Goal: Task Accomplishment & Management: Use online tool/utility

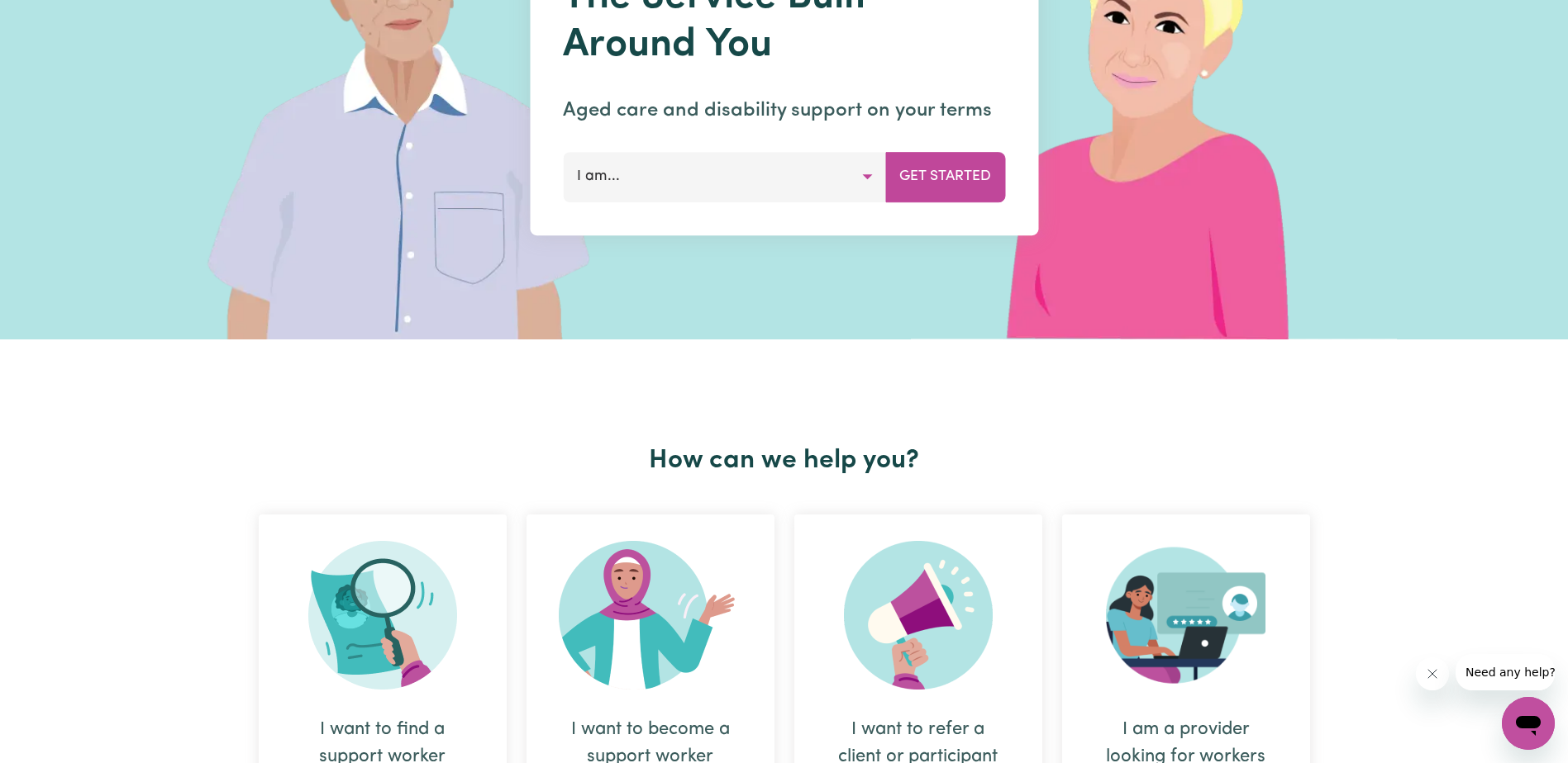
scroll to position [330, 0]
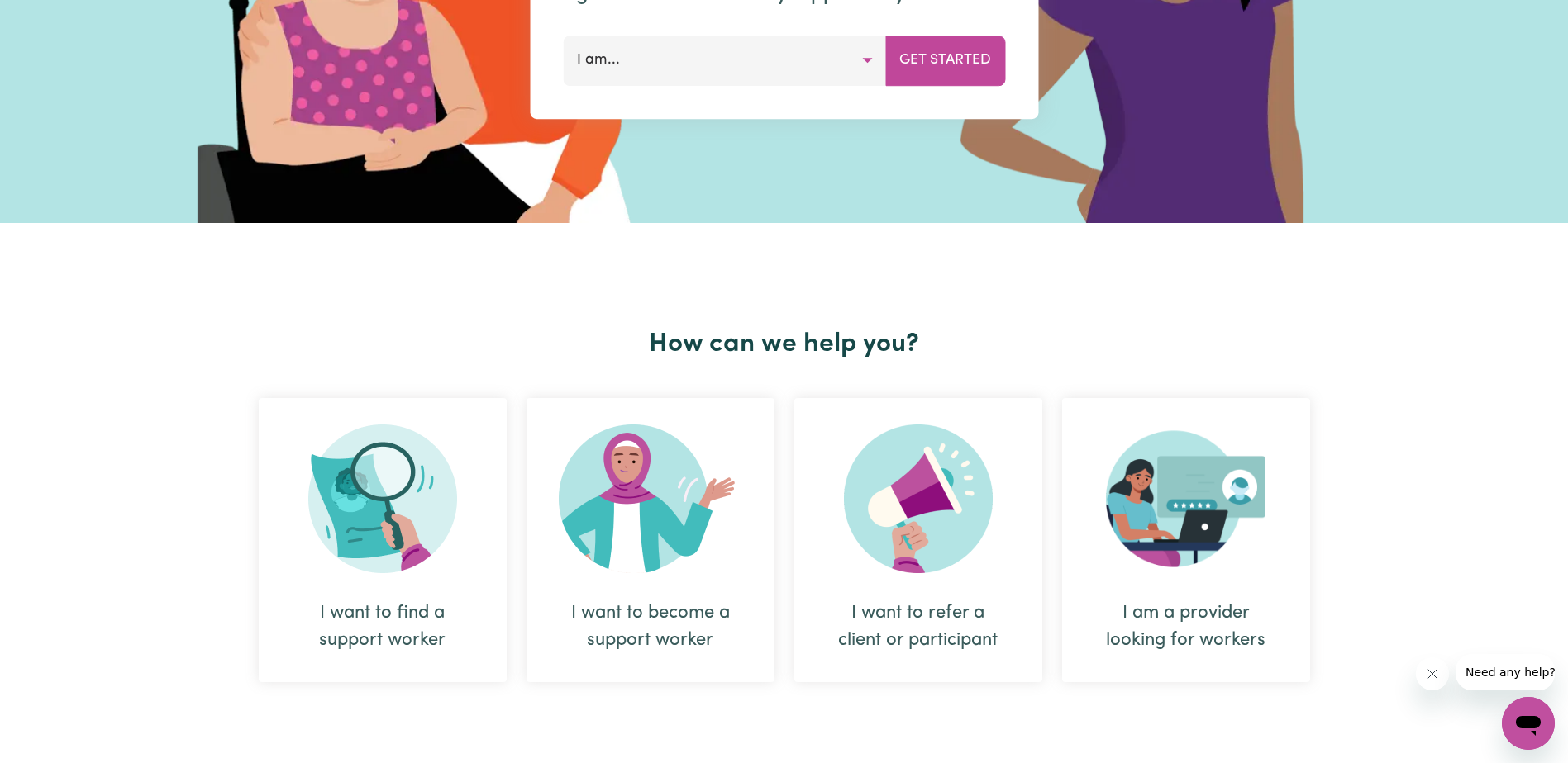
click at [419, 540] on img at bounding box center [382, 498] width 148 height 148
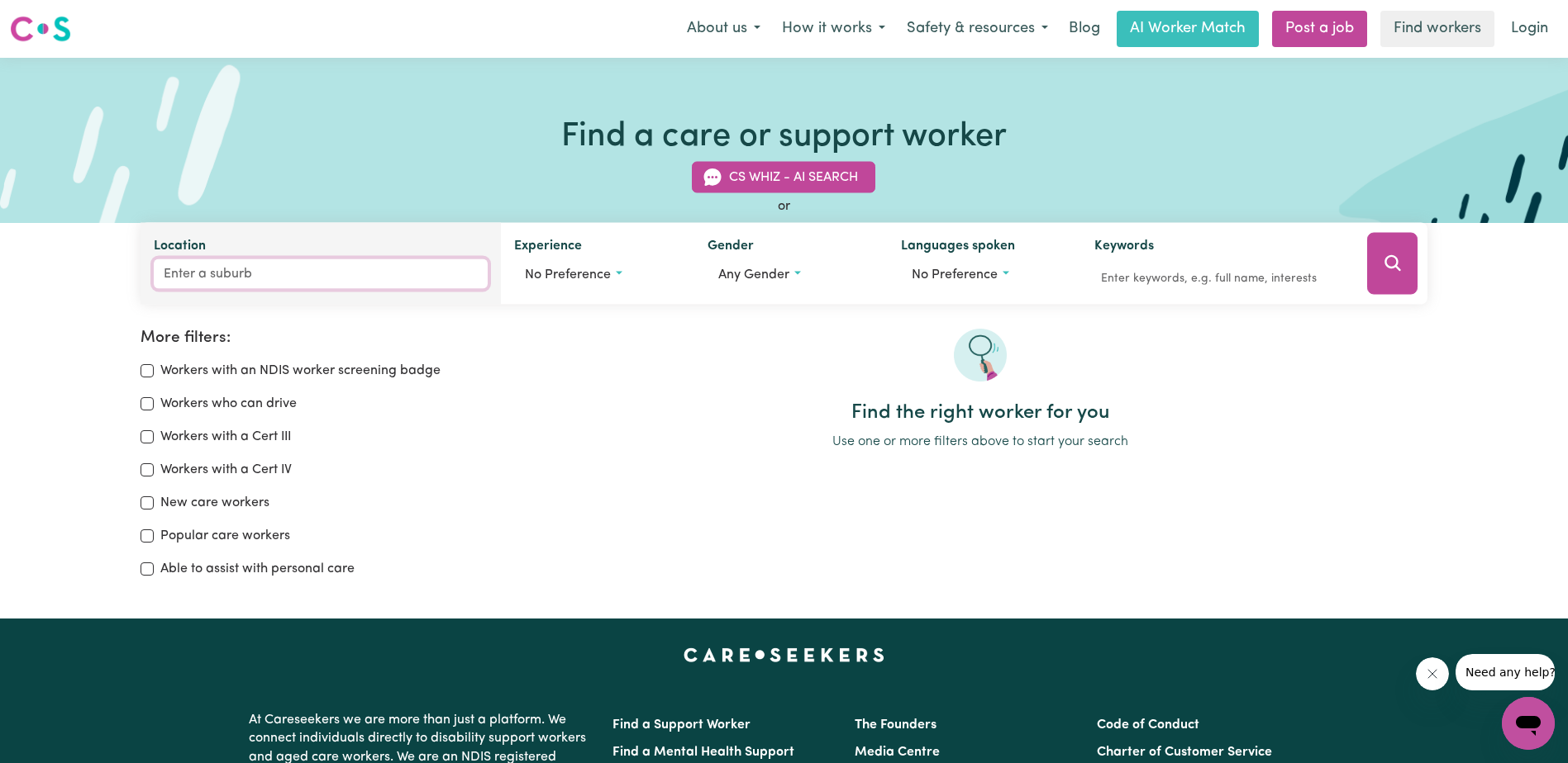
click at [249, 268] on input "Location" at bounding box center [320, 274] width 334 height 30
type input "mount"
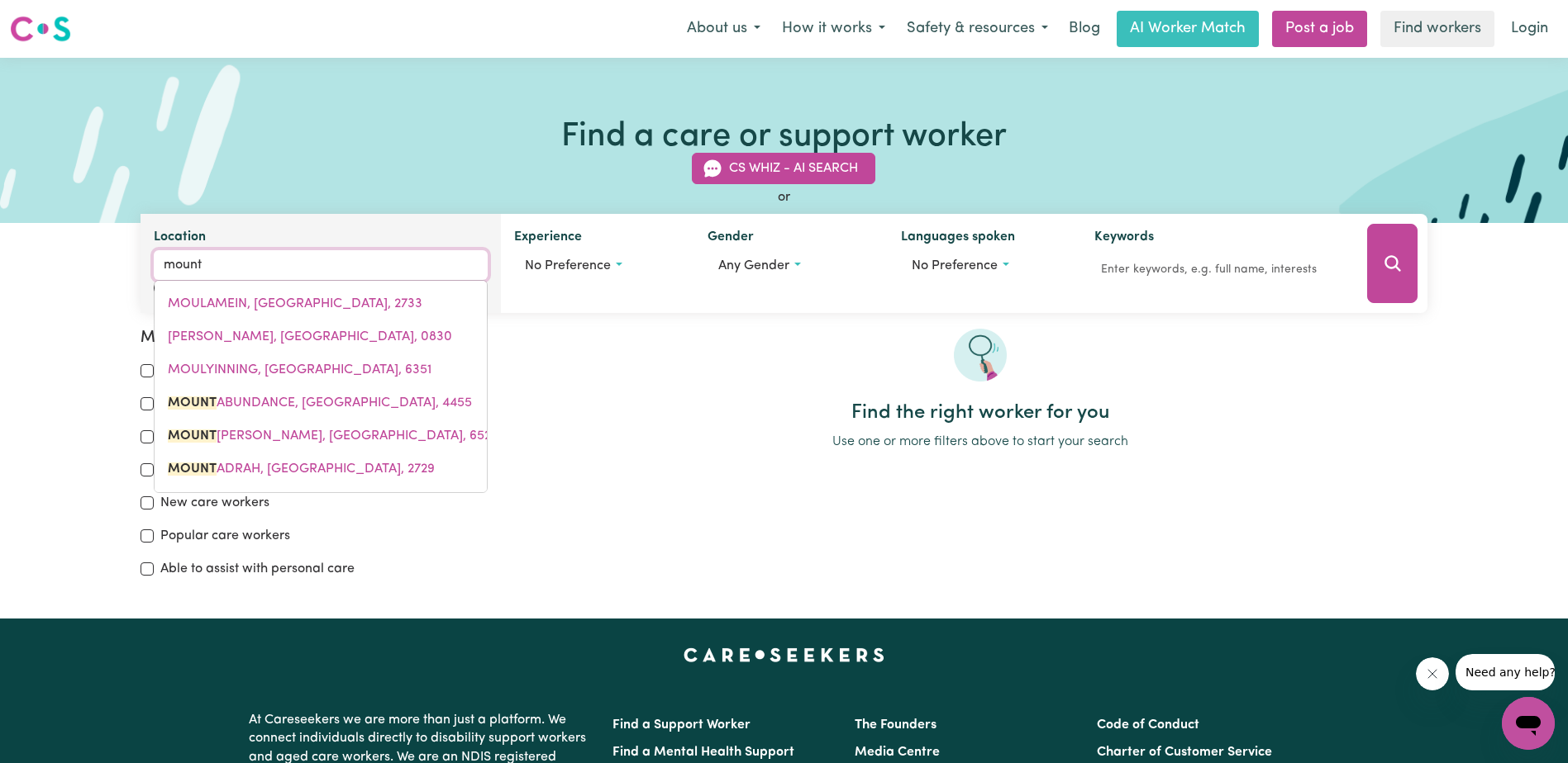
type input "mount ABUNDANCE, [GEOGRAPHIC_DATA], 4455"
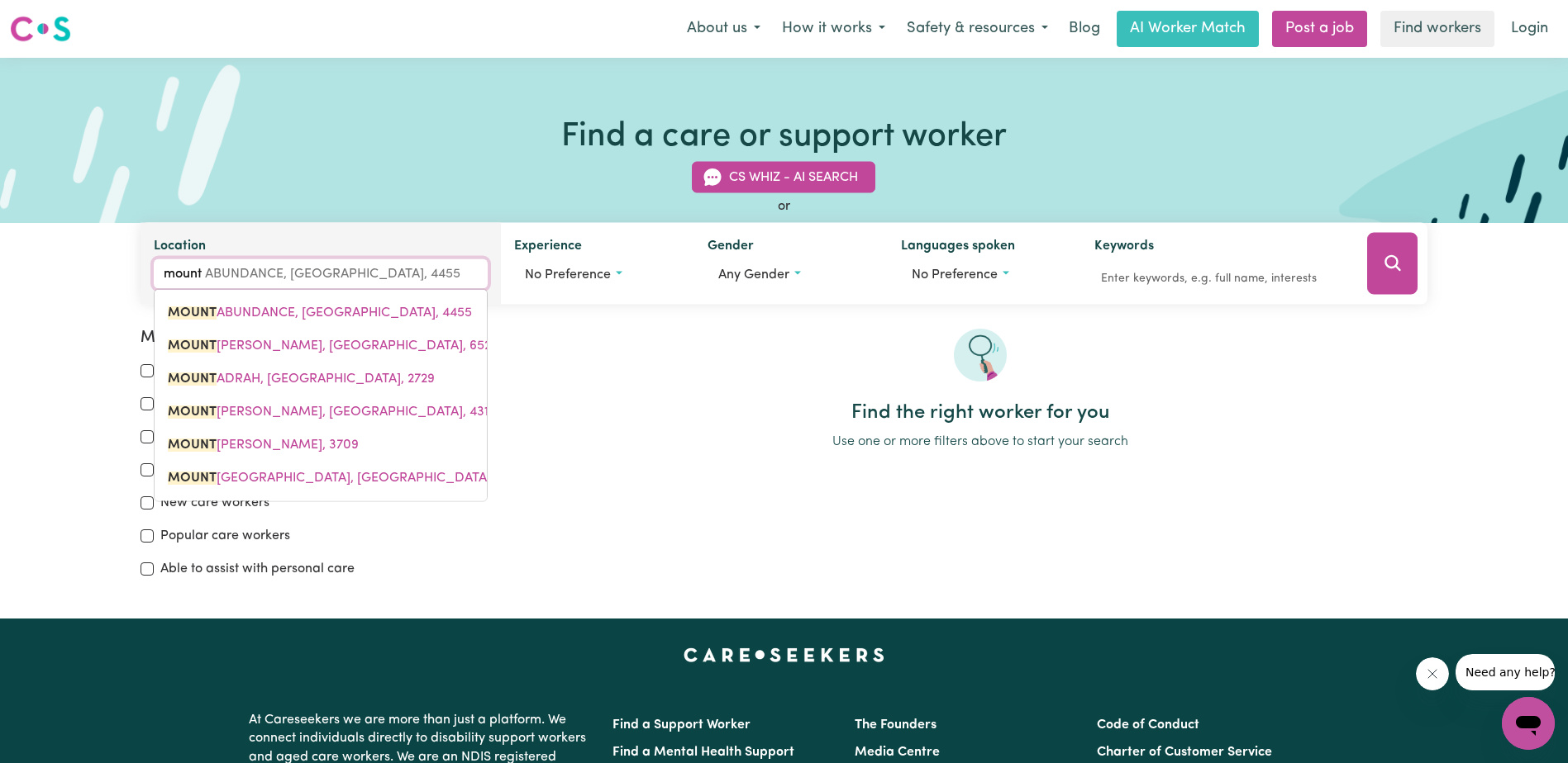
type input "mount c"
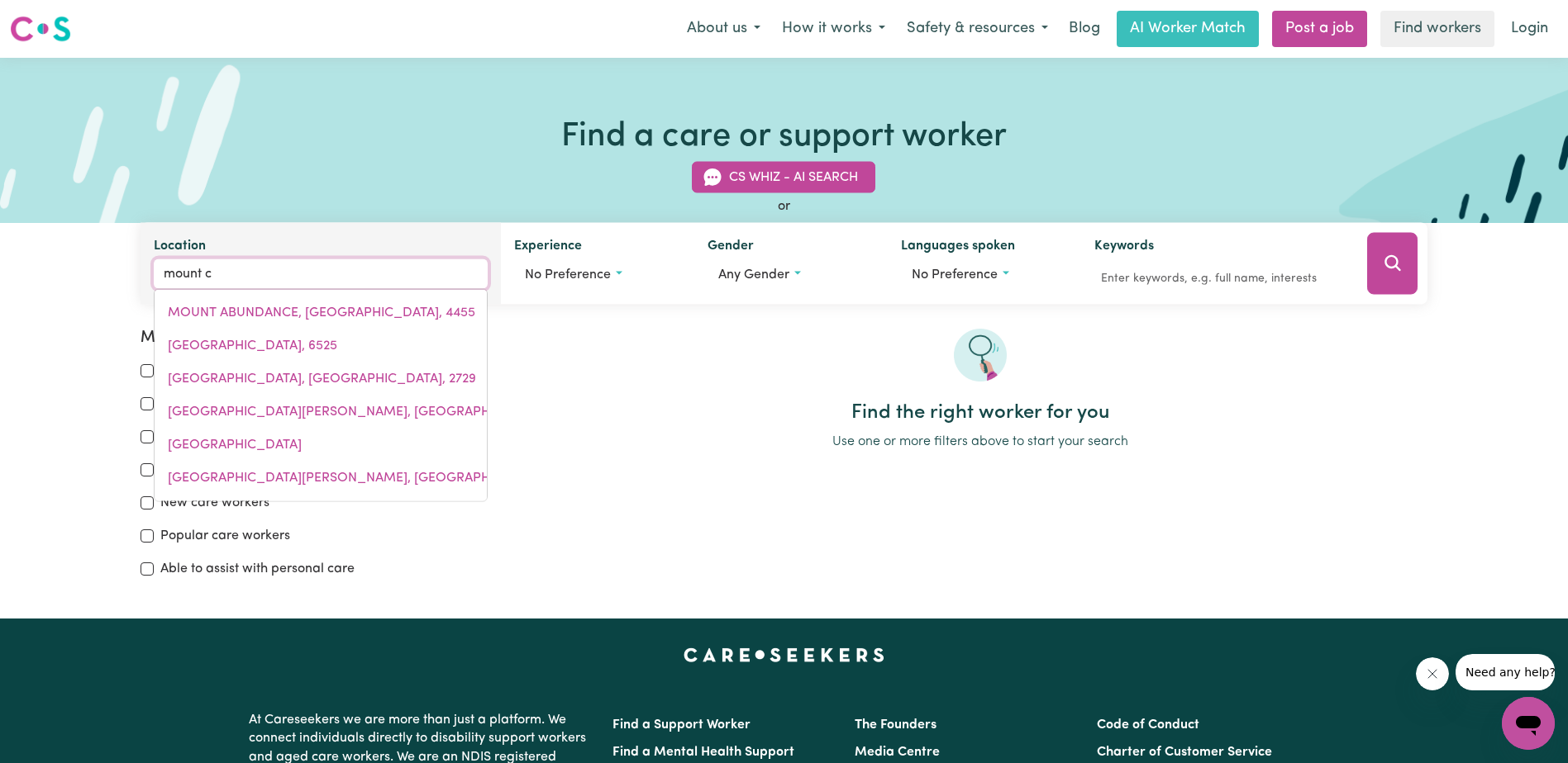
type input "mount cAMEL, Victoria, 3523"
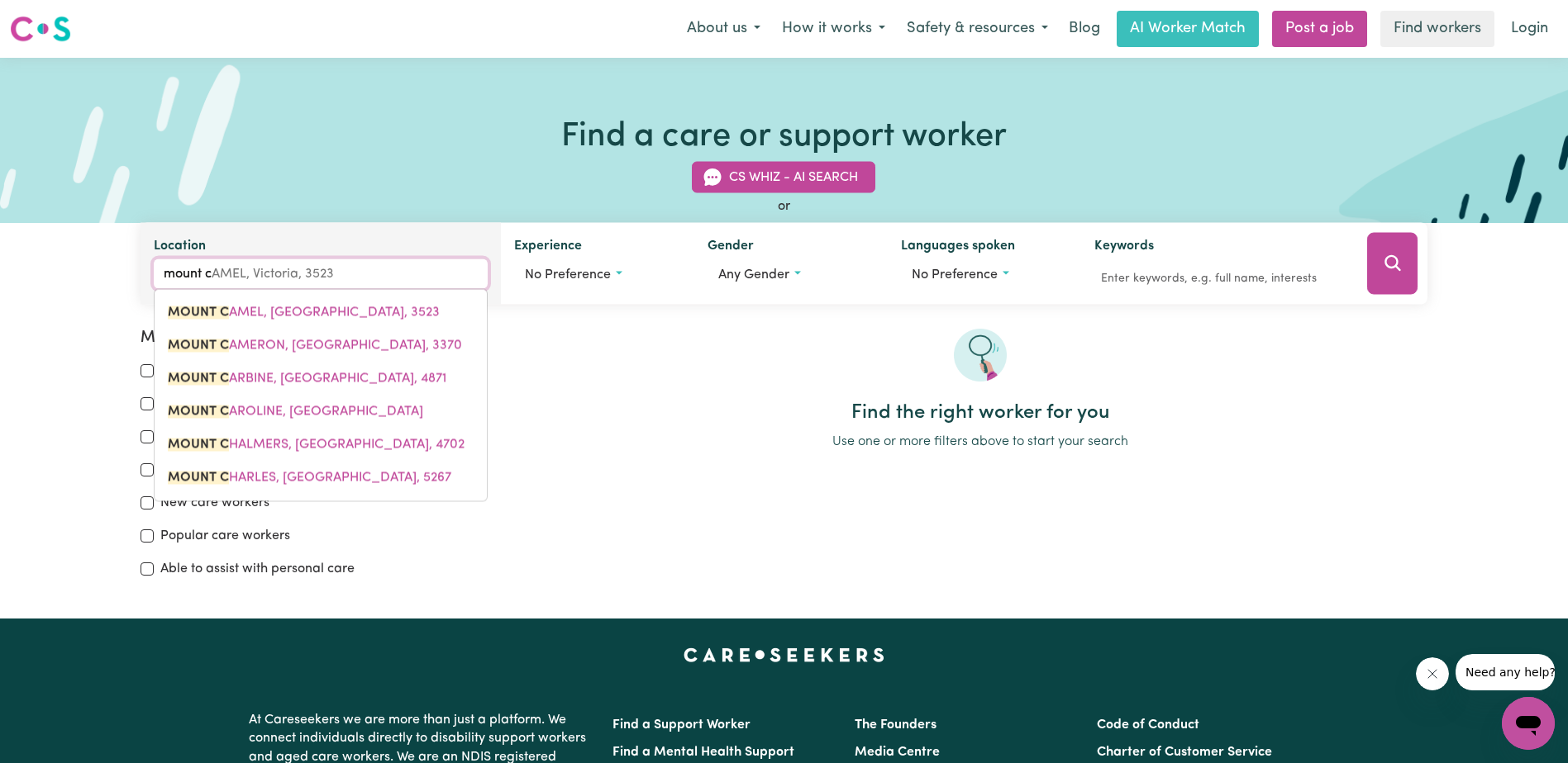
type input "mount co"
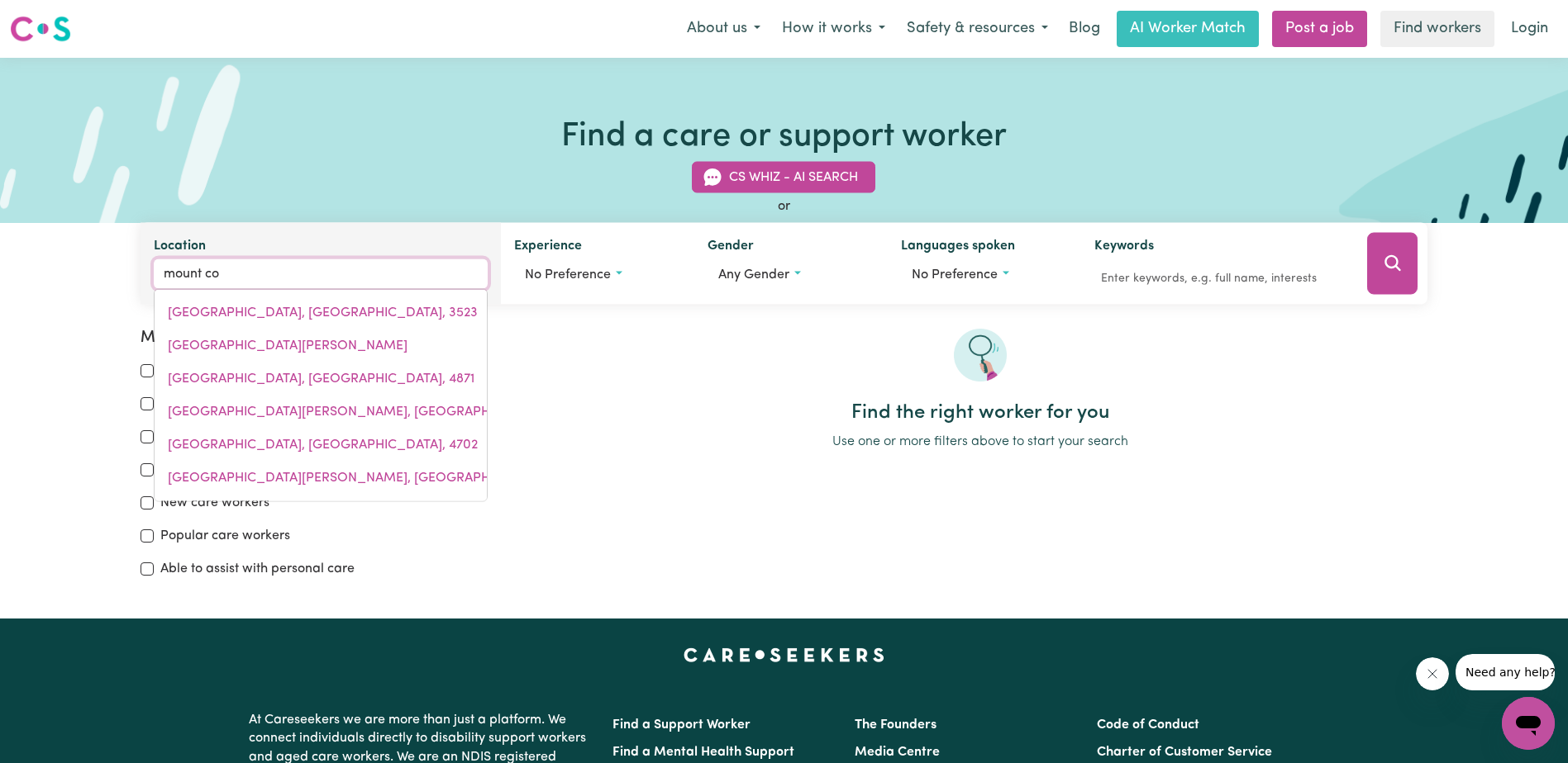
type input "[GEOGRAPHIC_DATA], [GEOGRAPHIC_DATA], 2079"
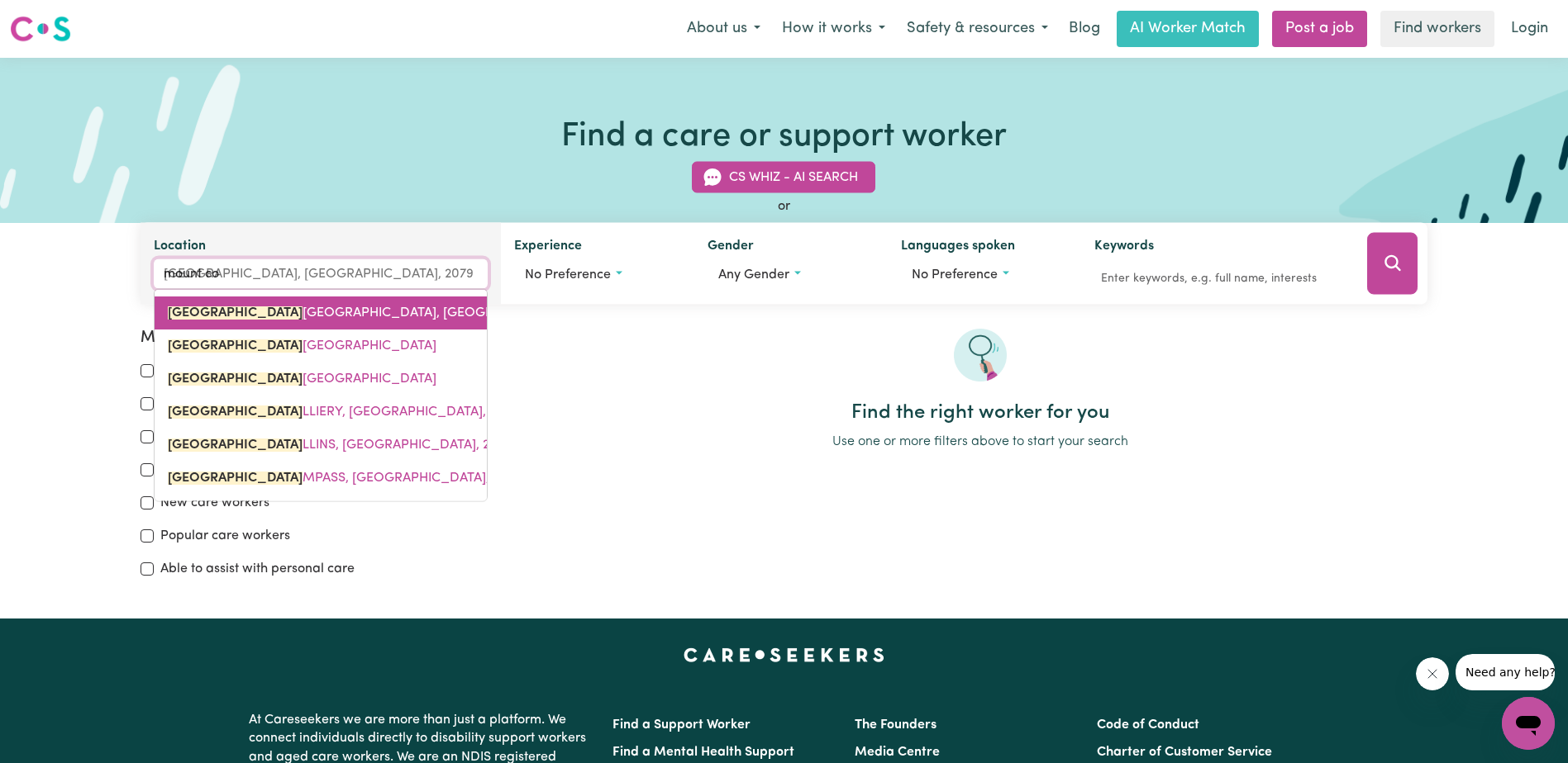
click at [299, 315] on span "[GEOGRAPHIC_DATA], [GEOGRAPHIC_DATA], 2079" at bounding box center [390, 312] width 444 height 13
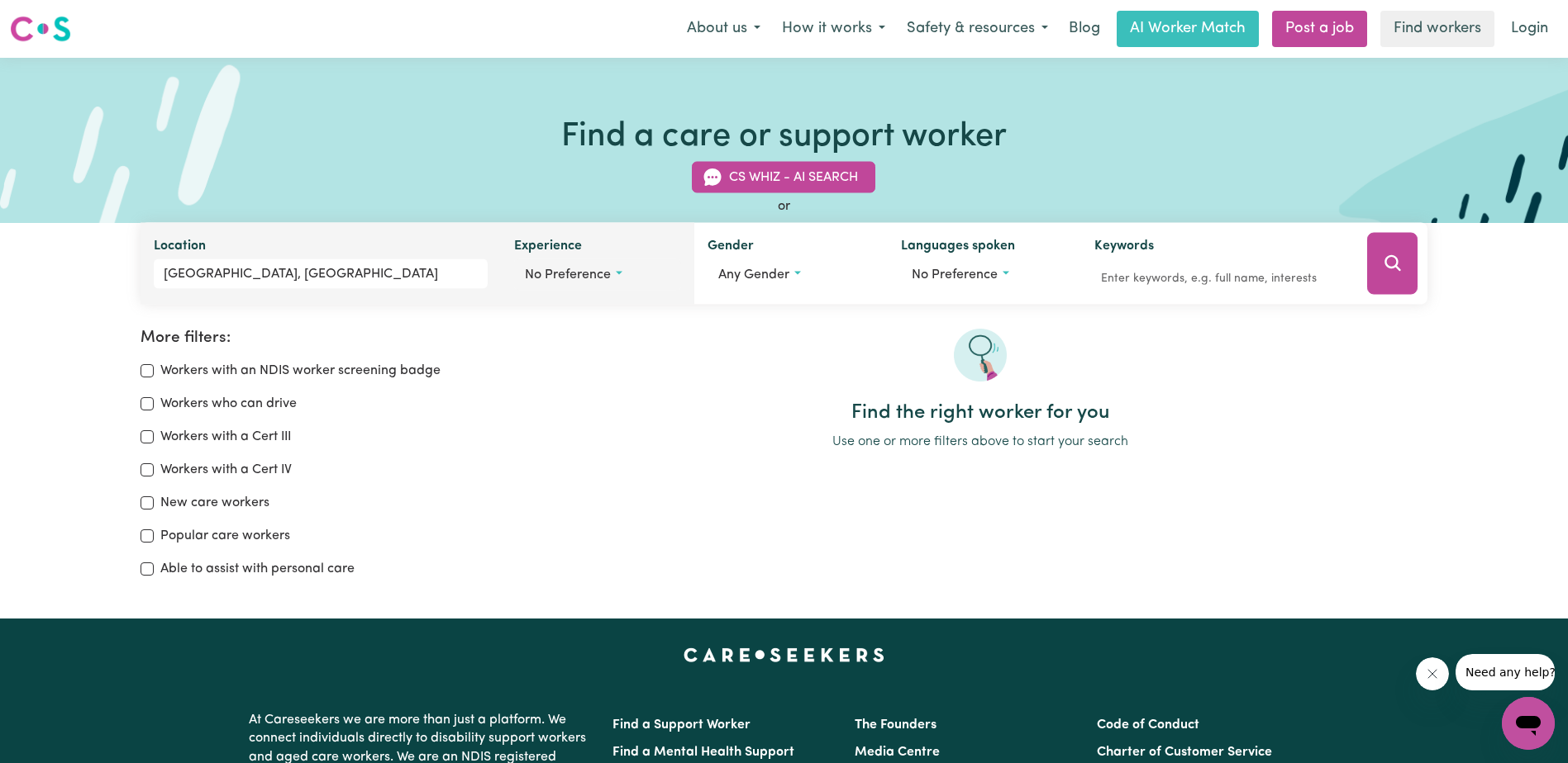
click at [610, 283] on button "No preference" at bounding box center [597, 275] width 167 height 32
click at [614, 282] on button "No preference" at bounding box center [597, 275] width 167 height 32
click at [614, 269] on button "No preference" at bounding box center [597, 275] width 167 height 32
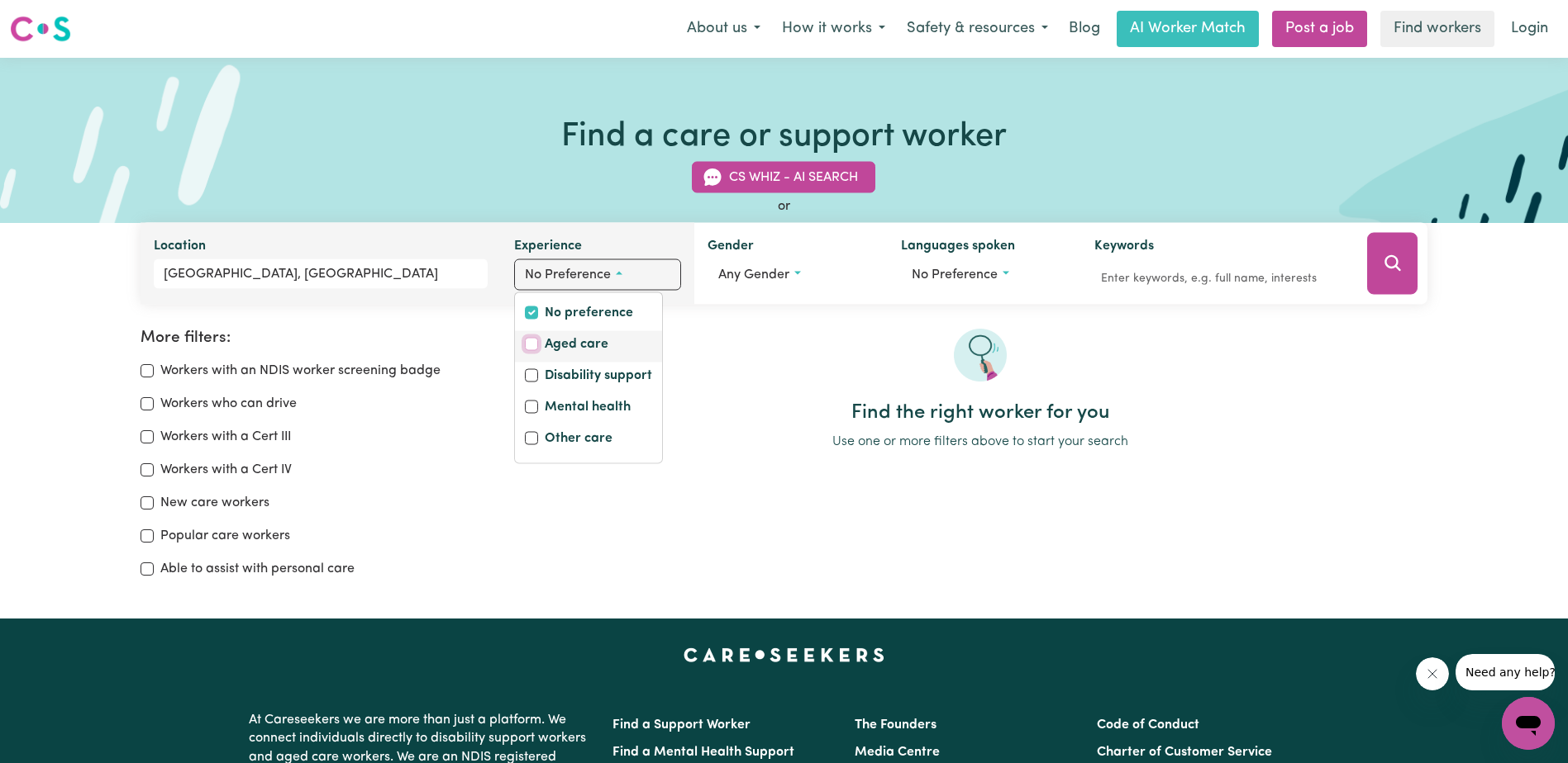
click at [535, 339] on input "Aged care" at bounding box center [531, 344] width 13 height 13
checkbox input "true"
checkbox input "false"
click at [588, 206] on div "or" at bounding box center [784, 206] width 1287 height 20
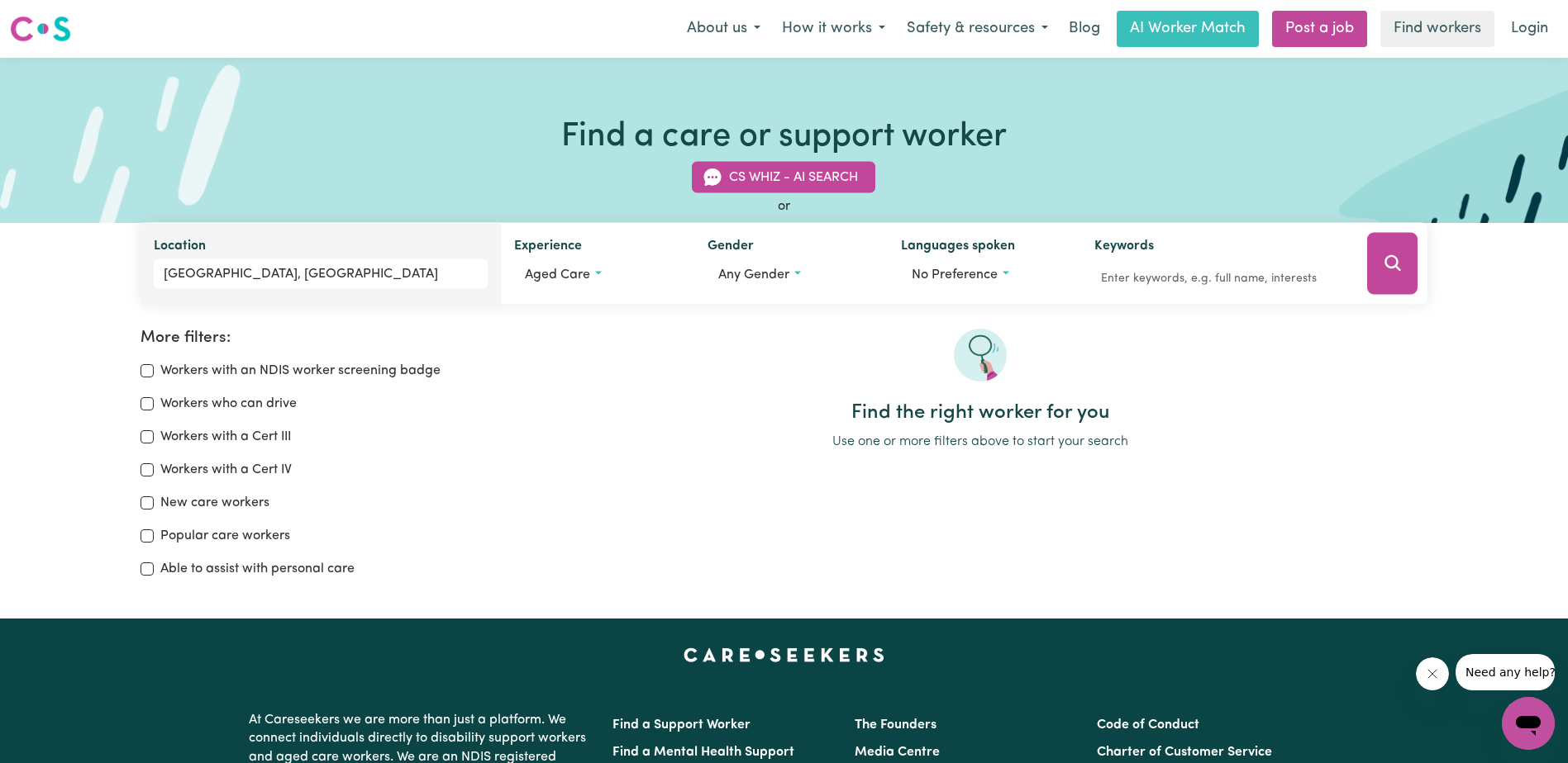
click at [800, 321] on div "More filters: Workers with an NDIS worker screening badge Workers who can drive…" at bounding box center [784, 441] width 1568 height 329
click at [781, 271] on span "Any gender" at bounding box center [753, 274] width 71 height 13
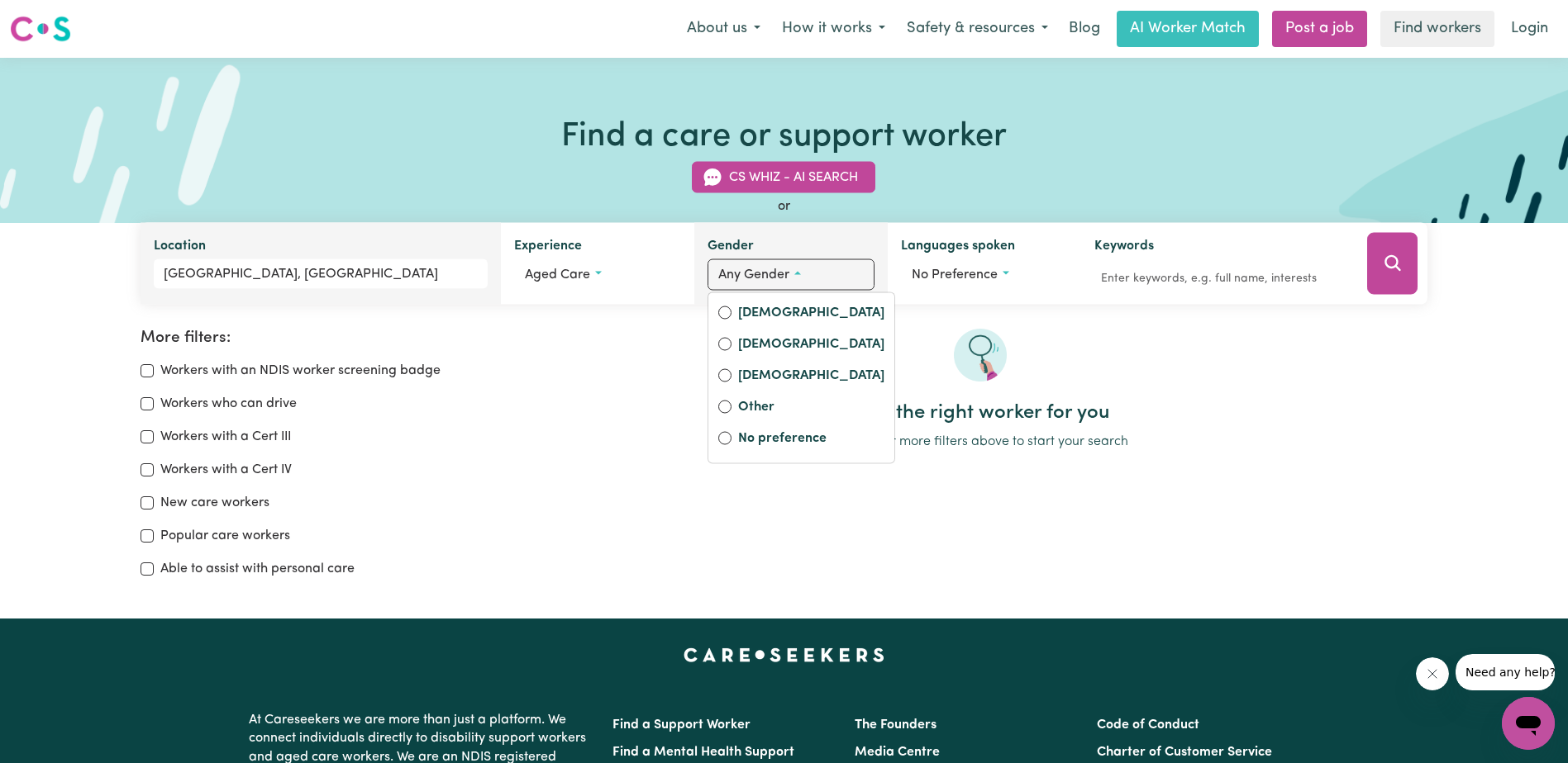
click at [781, 271] on span "Any gender" at bounding box center [753, 274] width 71 height 13
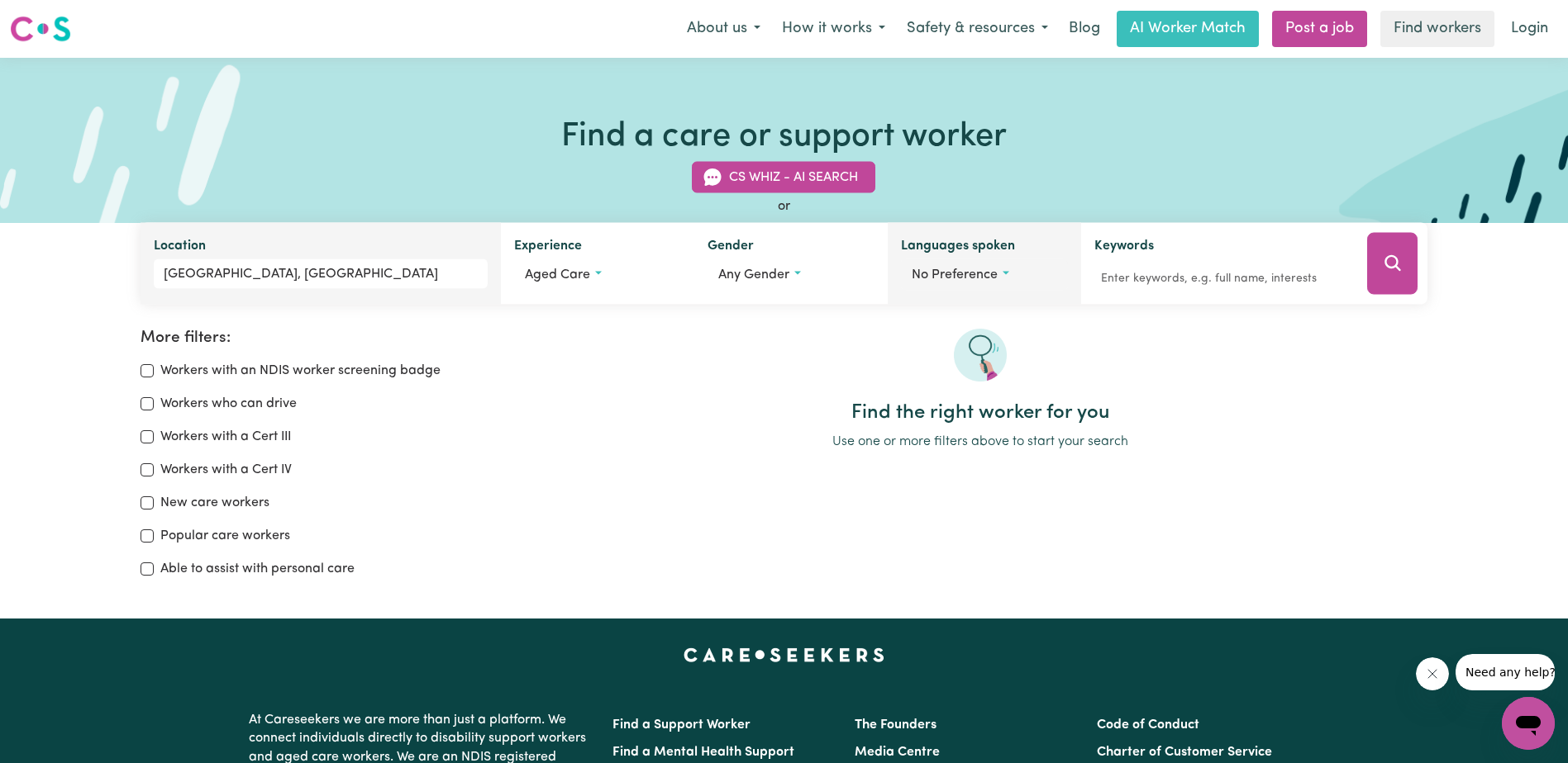
click at [1002, 267] on button "No preference" at bounding box center [984, 275] width 167 height 32
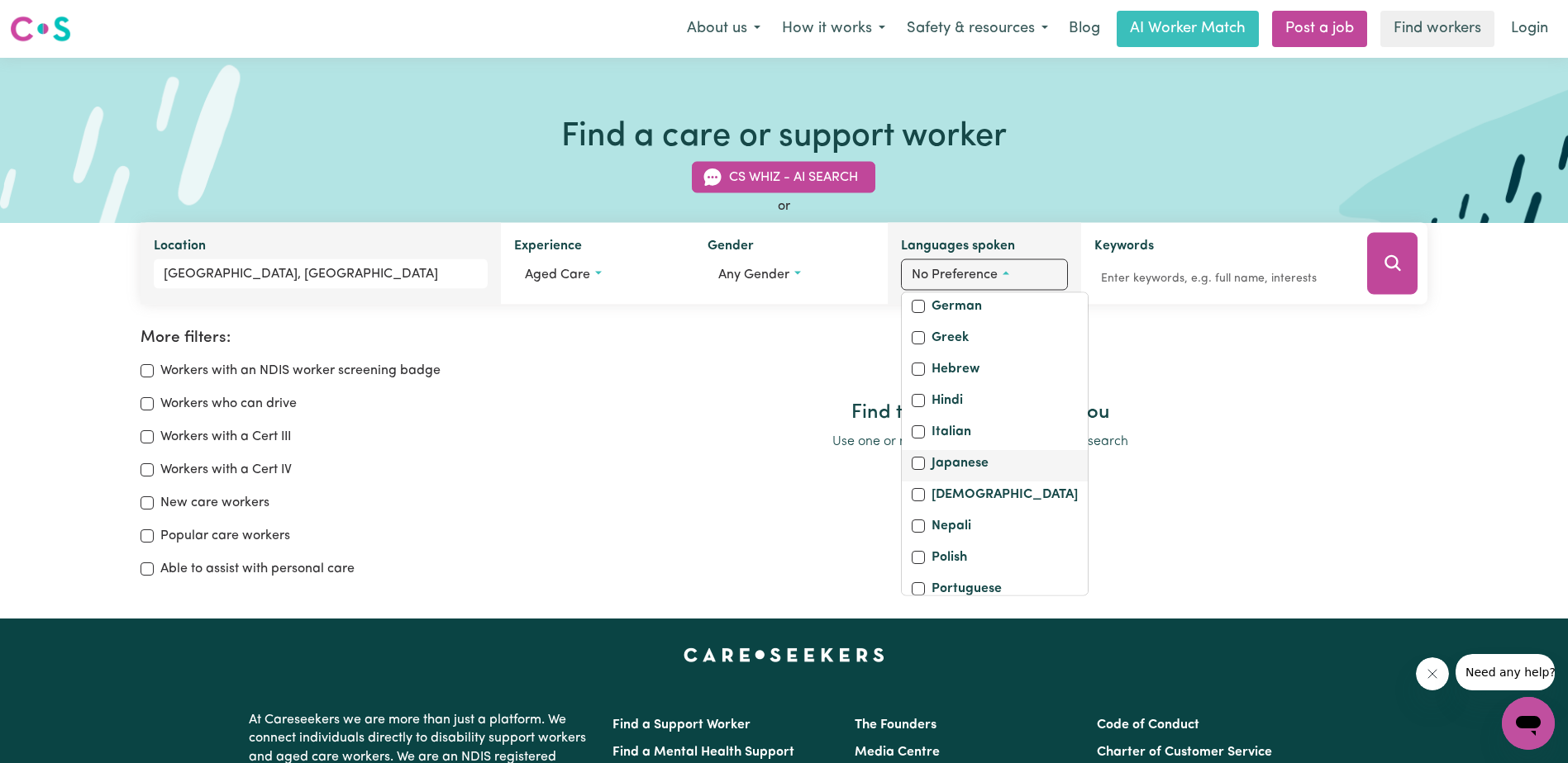
scroll to position [413, 0]
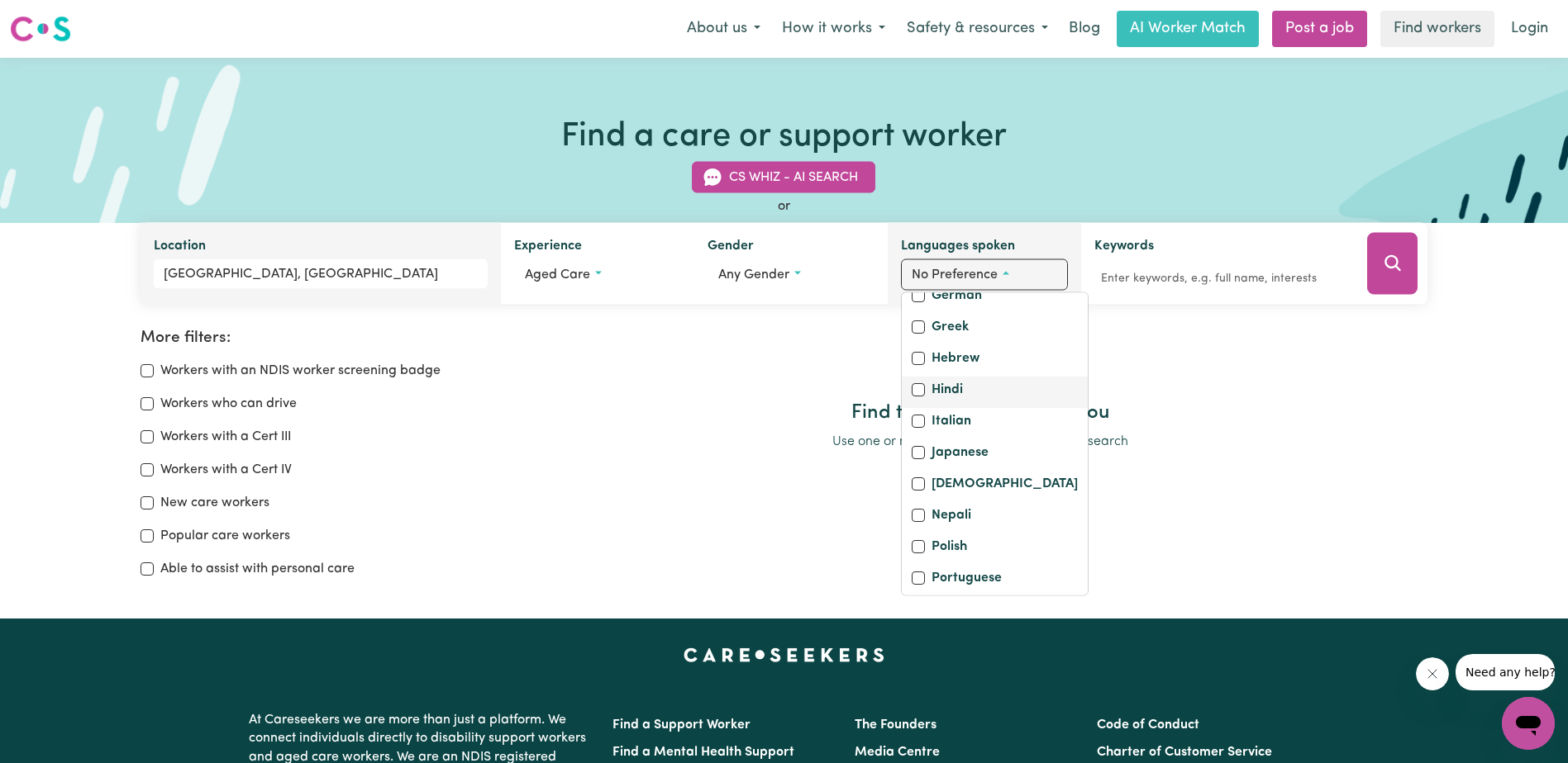
click at [944, 404] on label "Hindi" at bounding box center [947, 392] width 32 height 23
click at [925, 397] on input "Hindi" at bounding box center [918, 390] width 13 height 13
checkbox input "true"
checkbox input "false"
click at [1267, 320] on div "More filters: Workers with an NDIS worker screening badge Workers who can drive…" at bounding box center [784, 441] width 1568 height 329
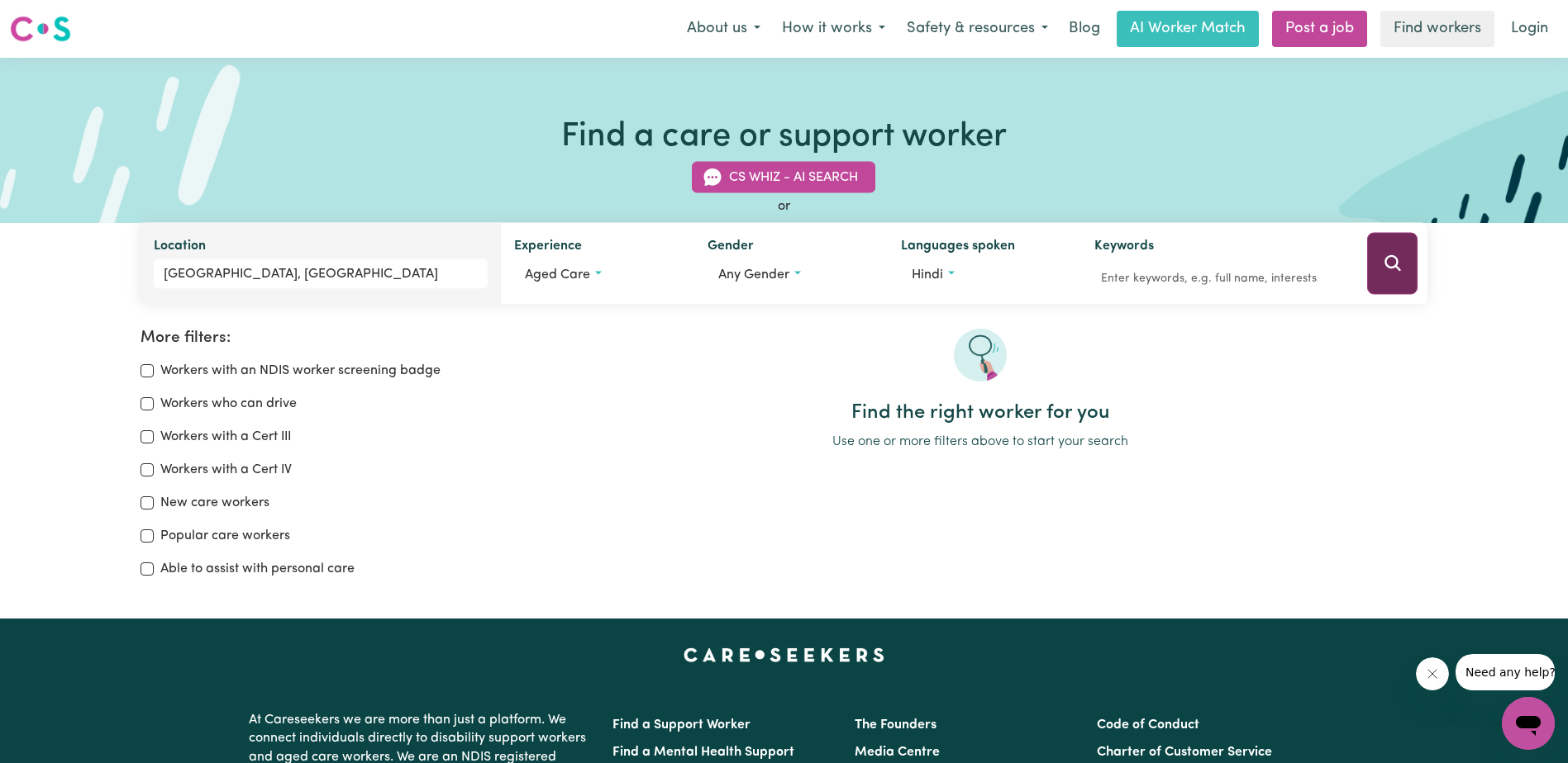
click at [1390, 259] on icon "Search" at bounding box center [1392, 263] width 15 height 15
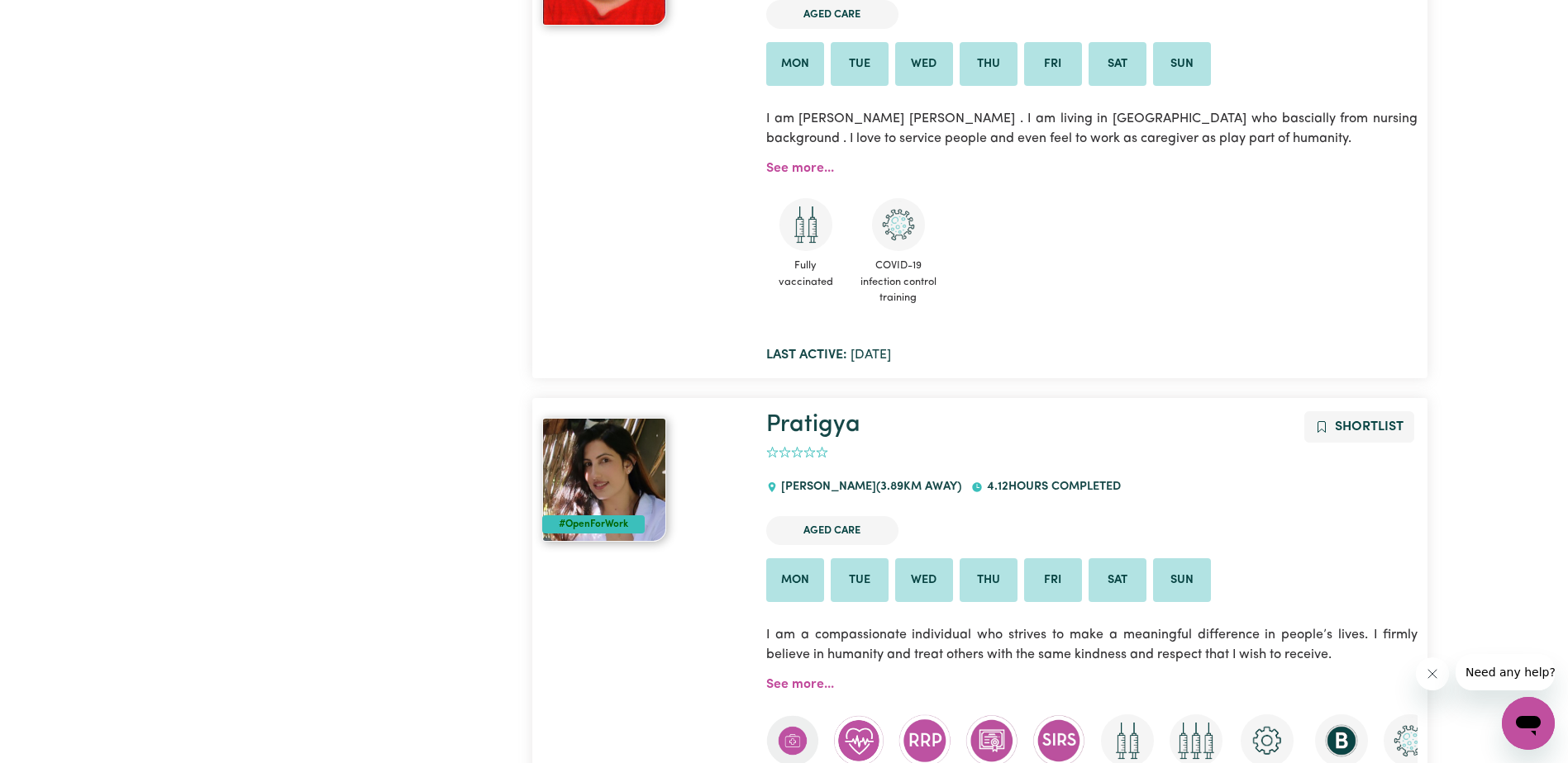
scroll to position [854, 0]
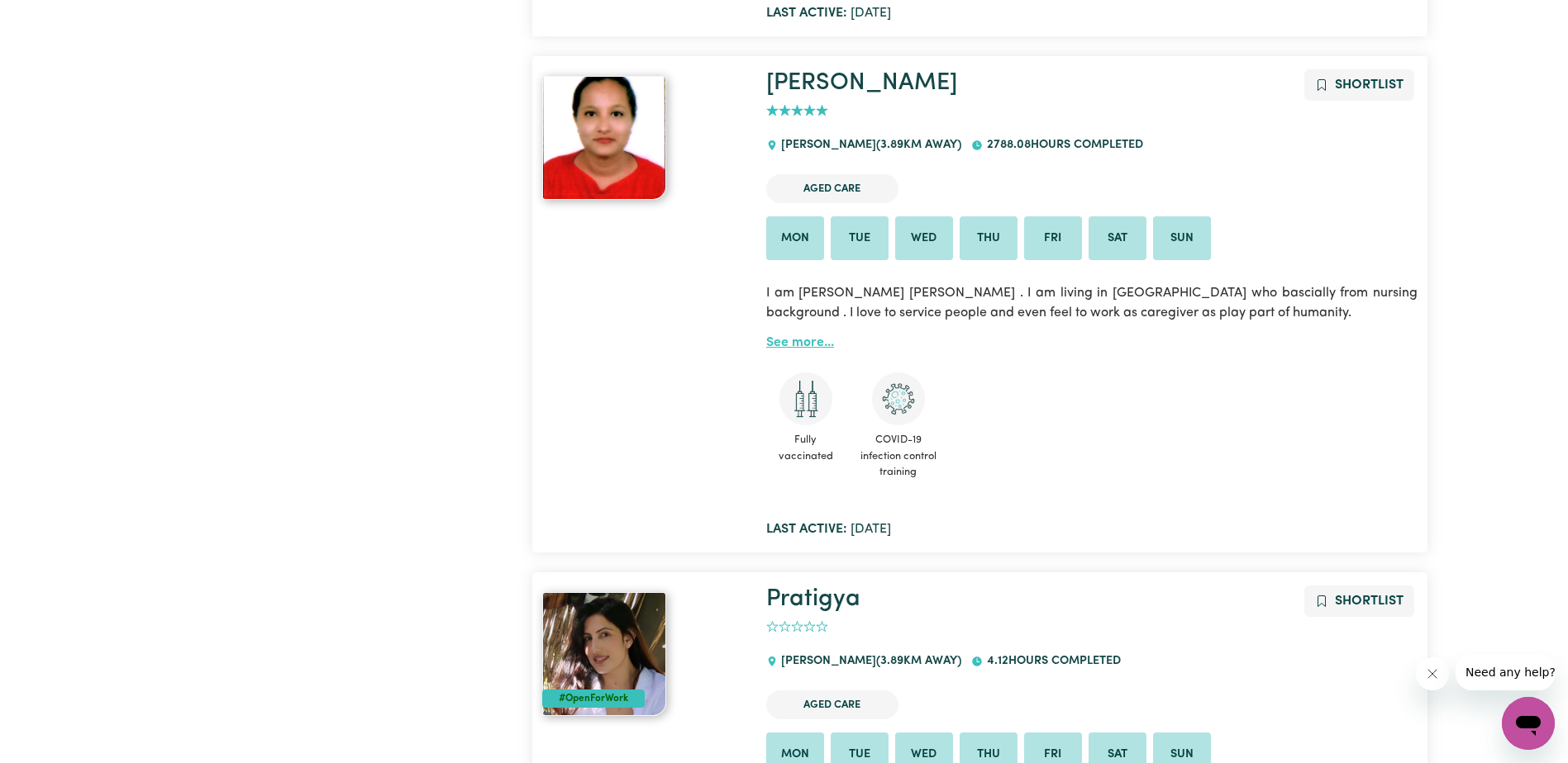
click at [795, 345] on link "See more..." at bounding box center [799, 342] width 68 height 13
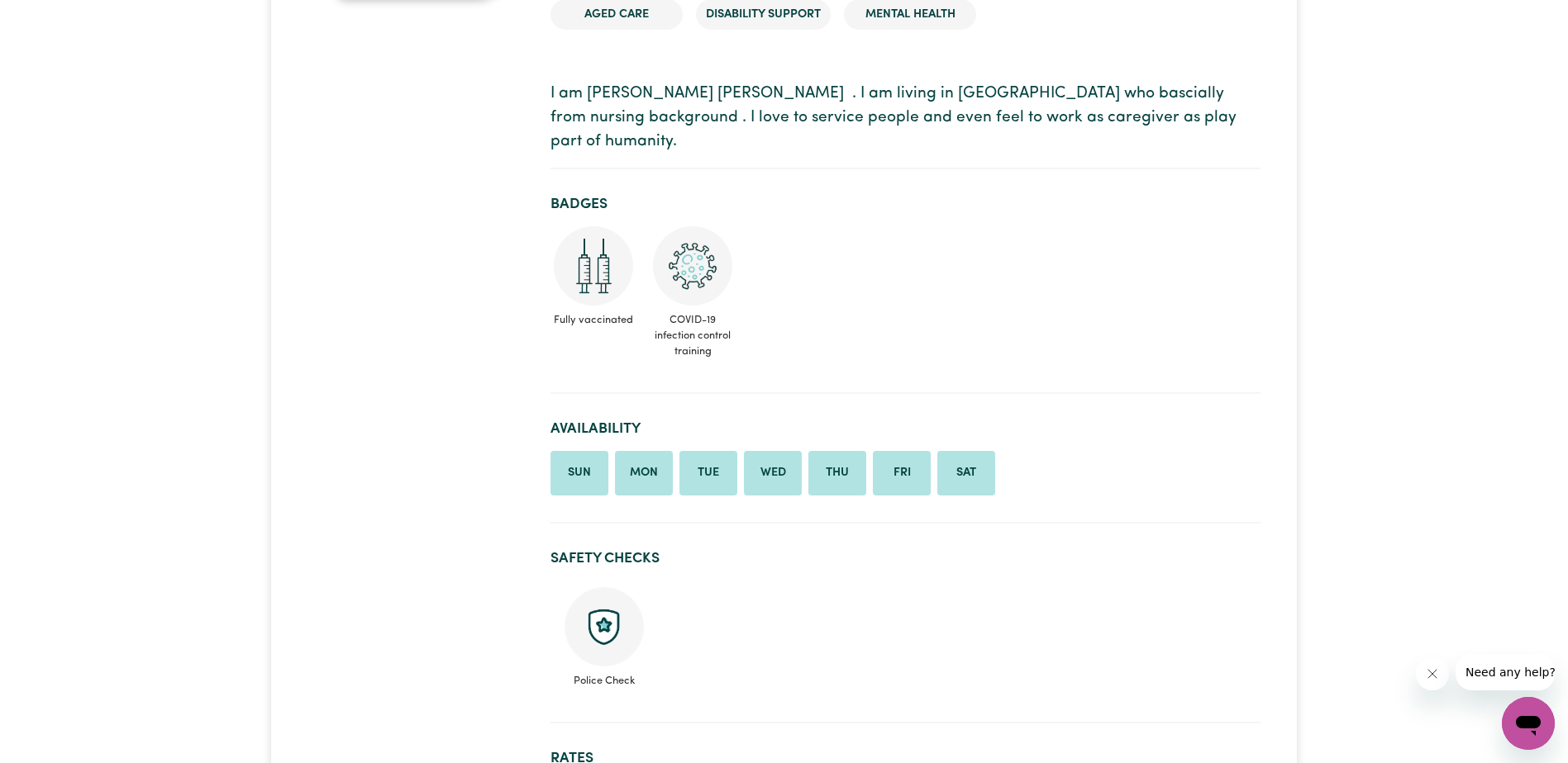
scroll to position [661, 0]
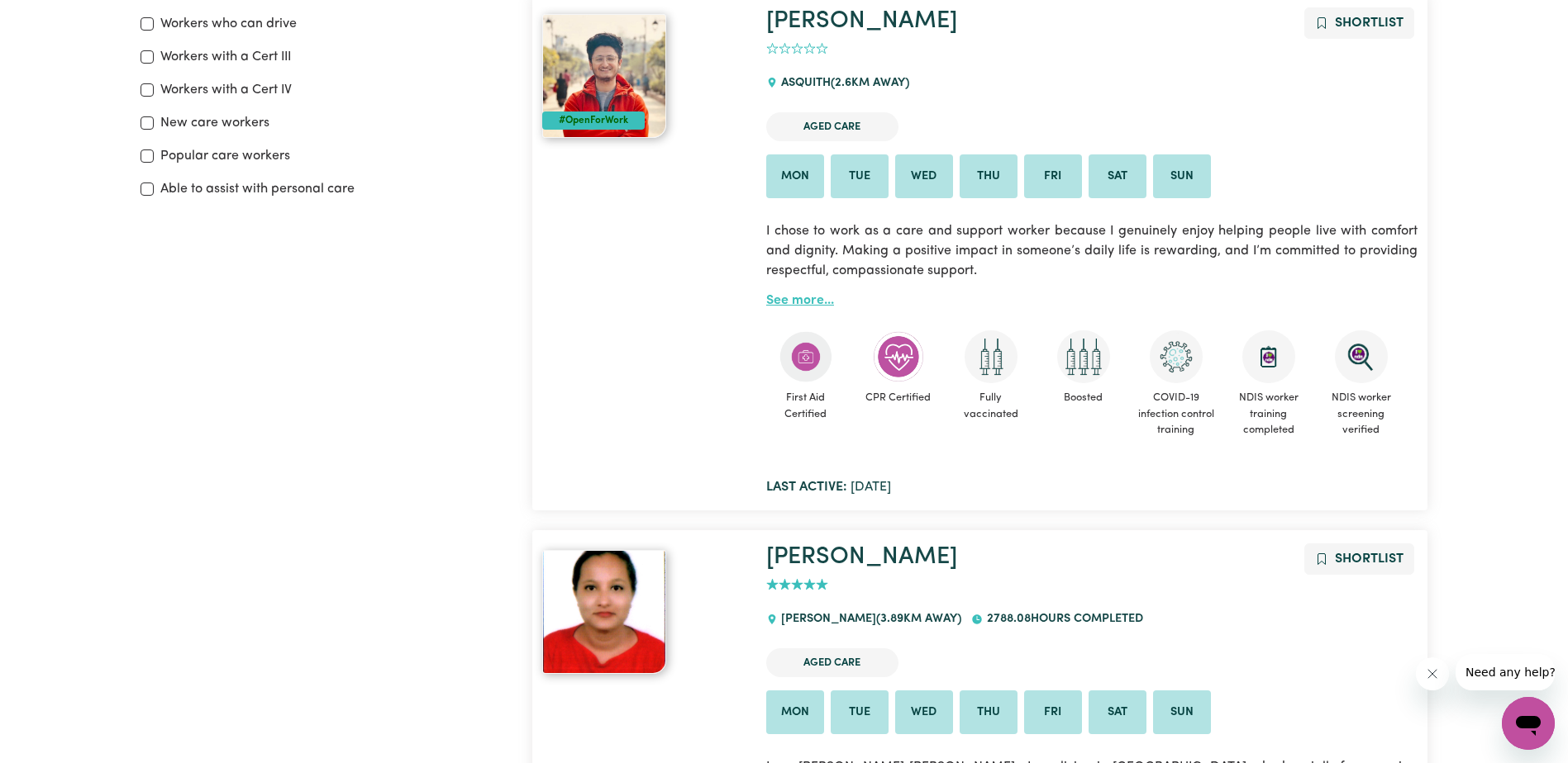
click at [783, 294] on link "See more..." at bounding box center [799, 300] width 68 height 13
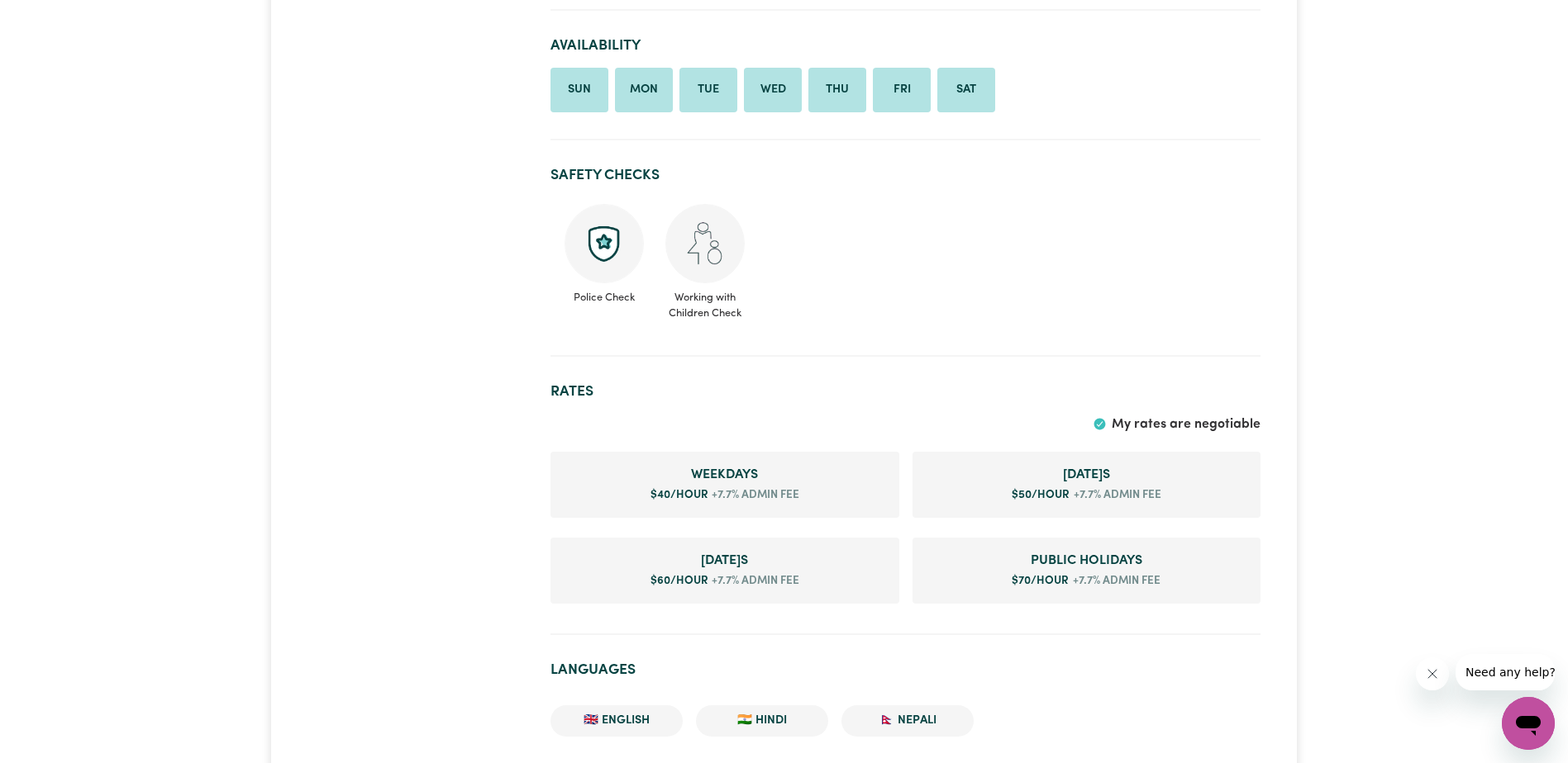
scroll to position [743, 0]
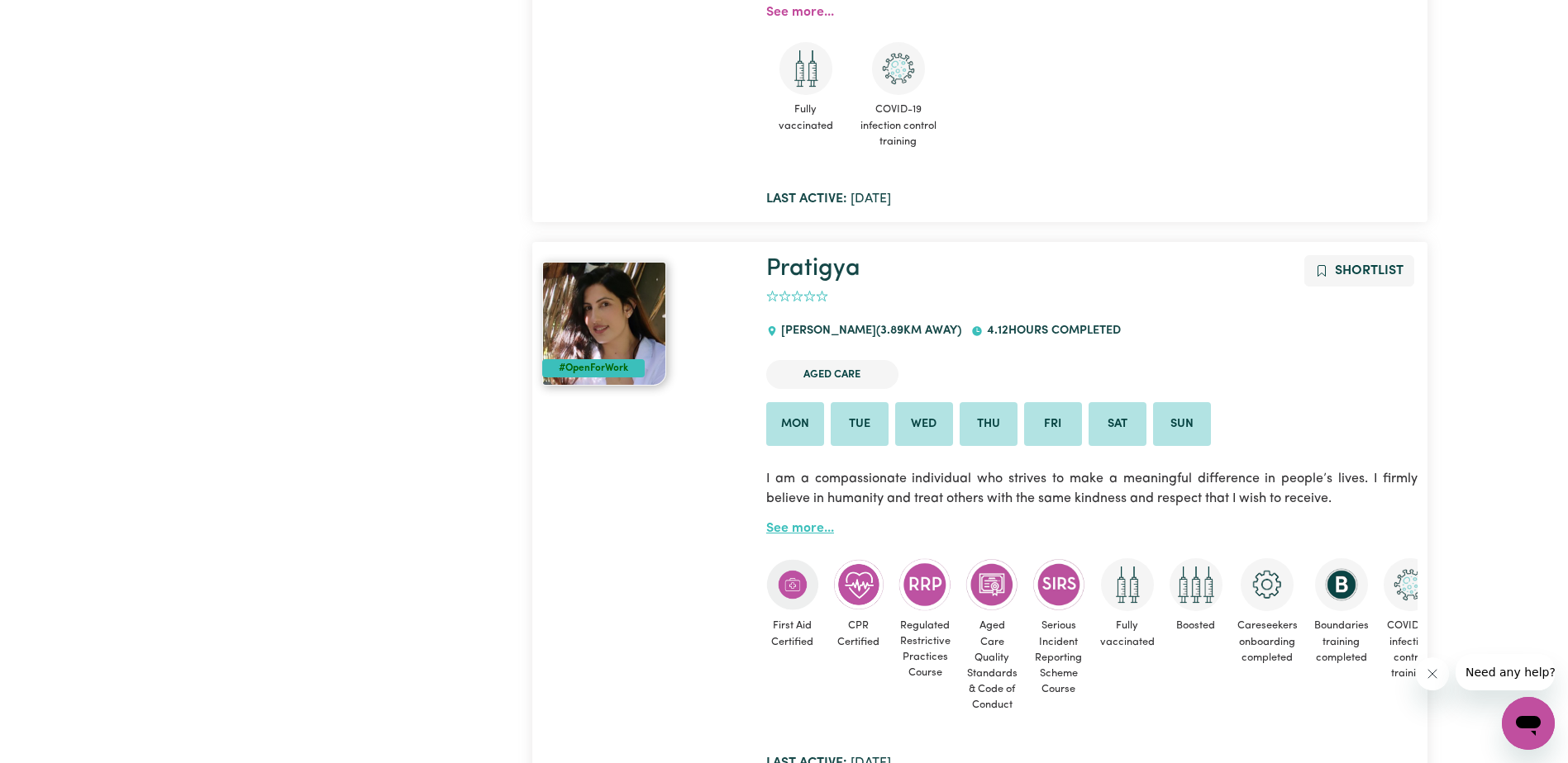
click at [814, 531] on link "See more..." at bounding box center [799, 528] width 68 height 13
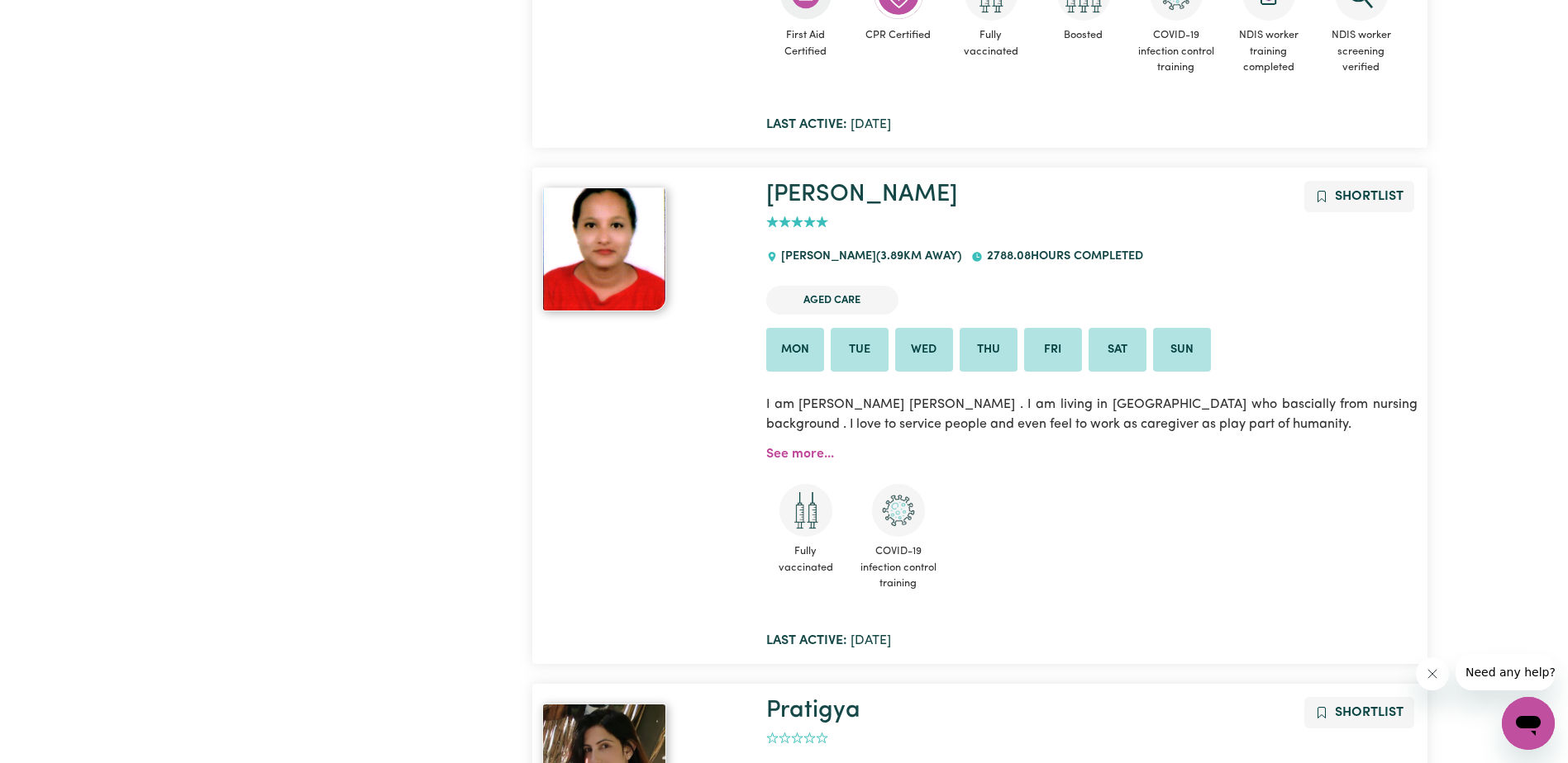
scroll to position [772, 0]
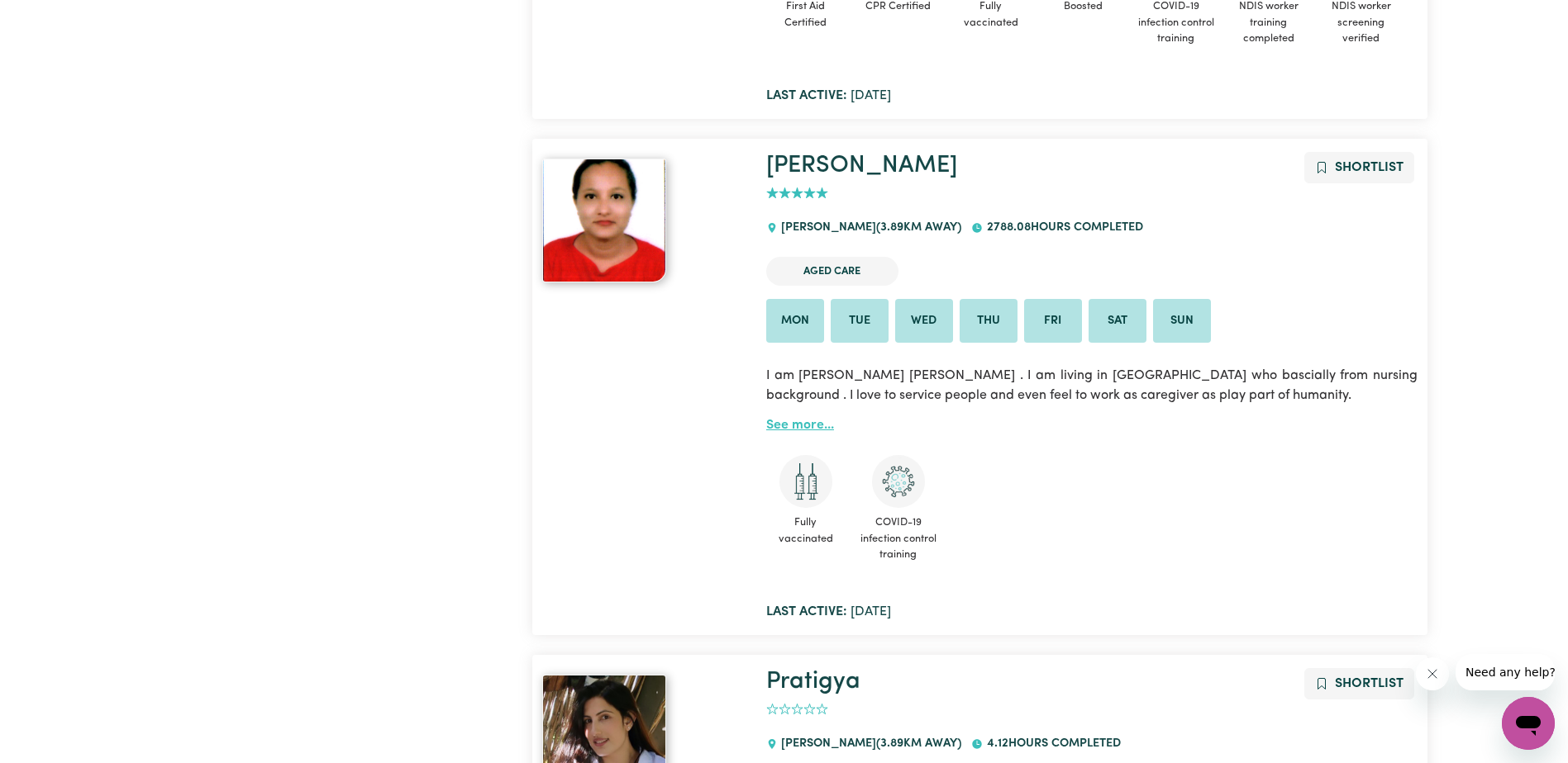
click at [796, 421] on link "See more..." at bounding box center [799, 424] width 68 height 13
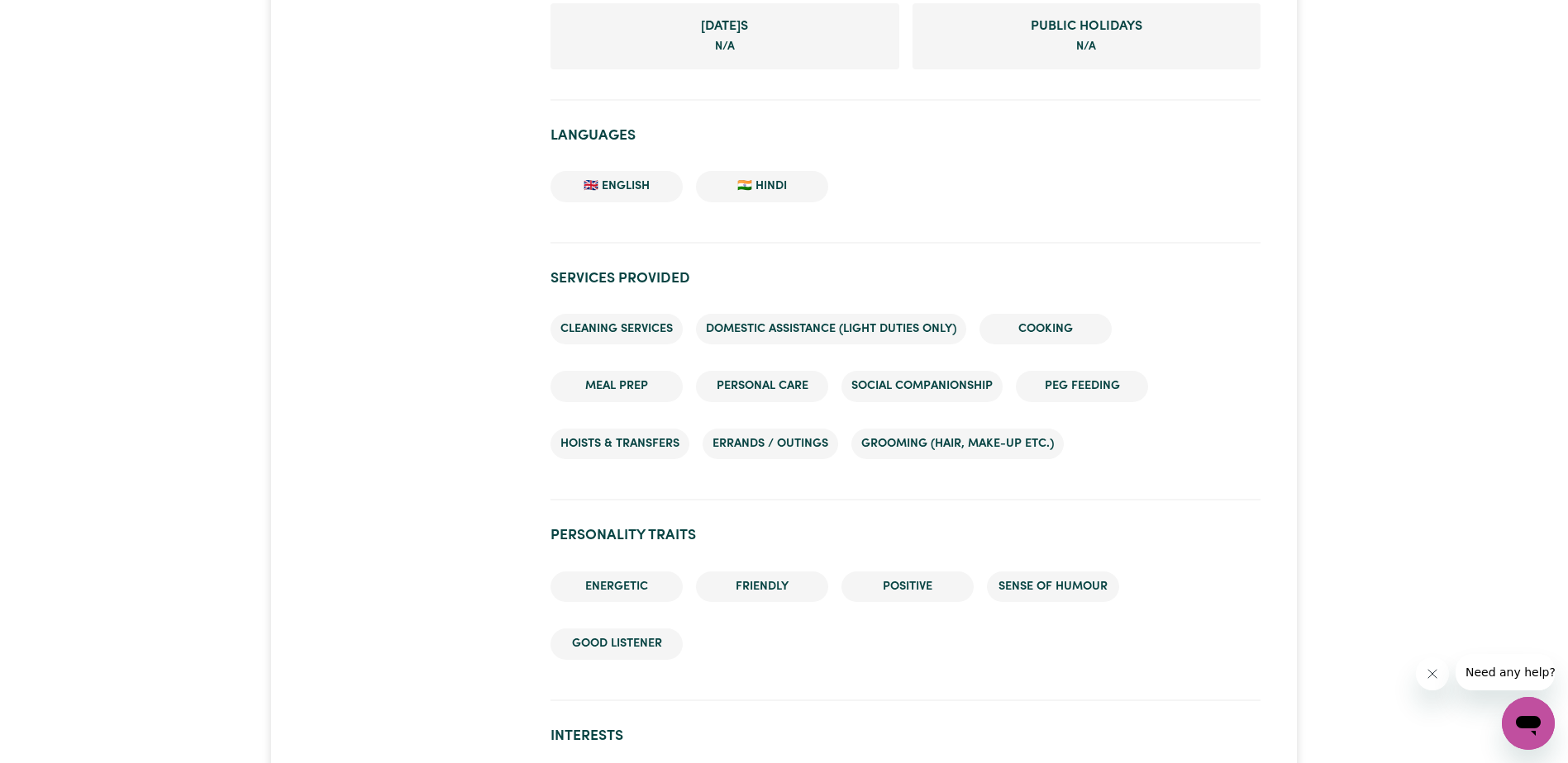
scroll to position [1239, 0]
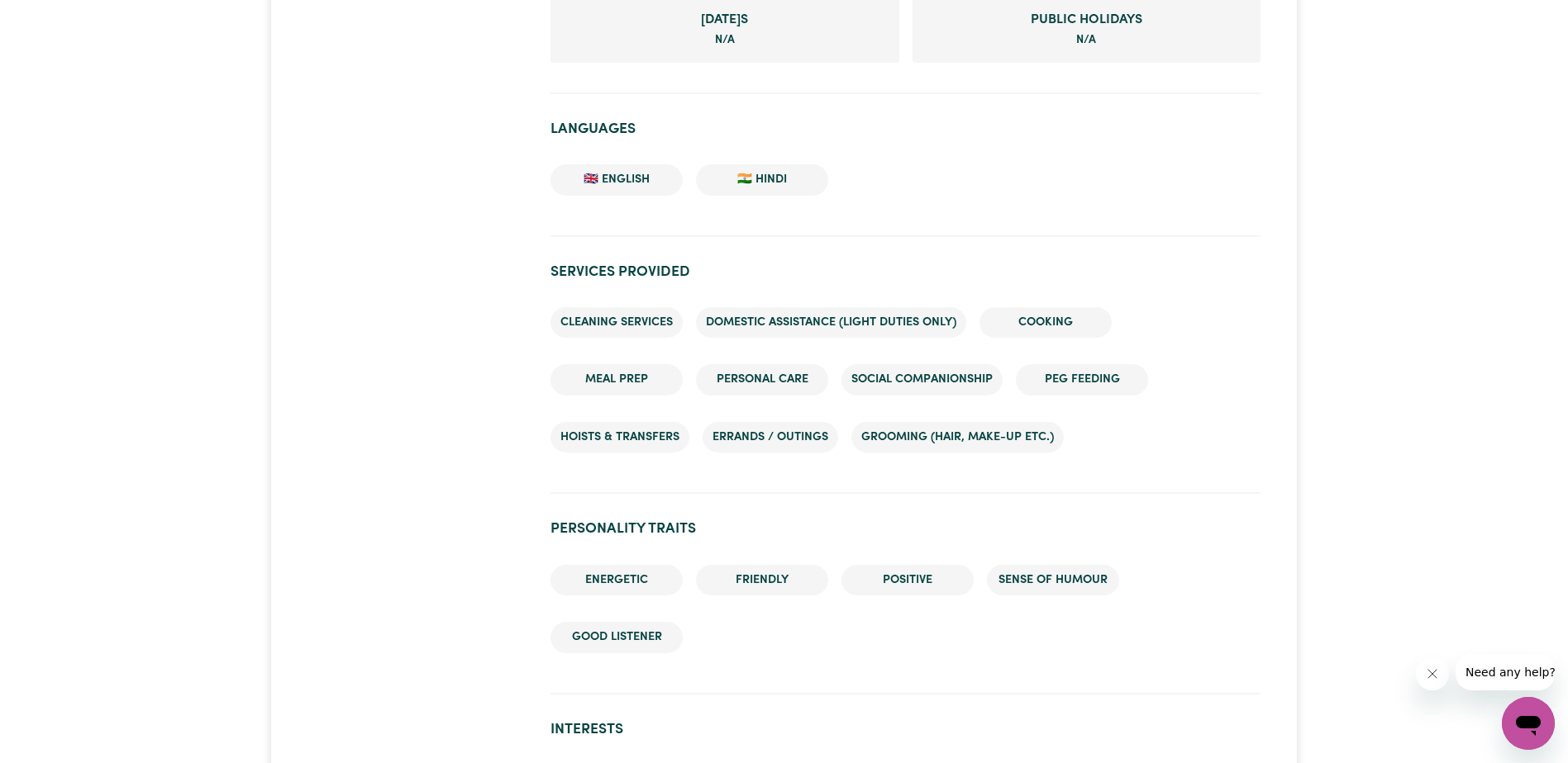
drag, startPoint x: 482, startPoint y: 365, endPoint x: 407, endPoint y: 350, distance: 76.5
click at [407, 350] on div at bounding box center [419, 432] width 243 height 3015
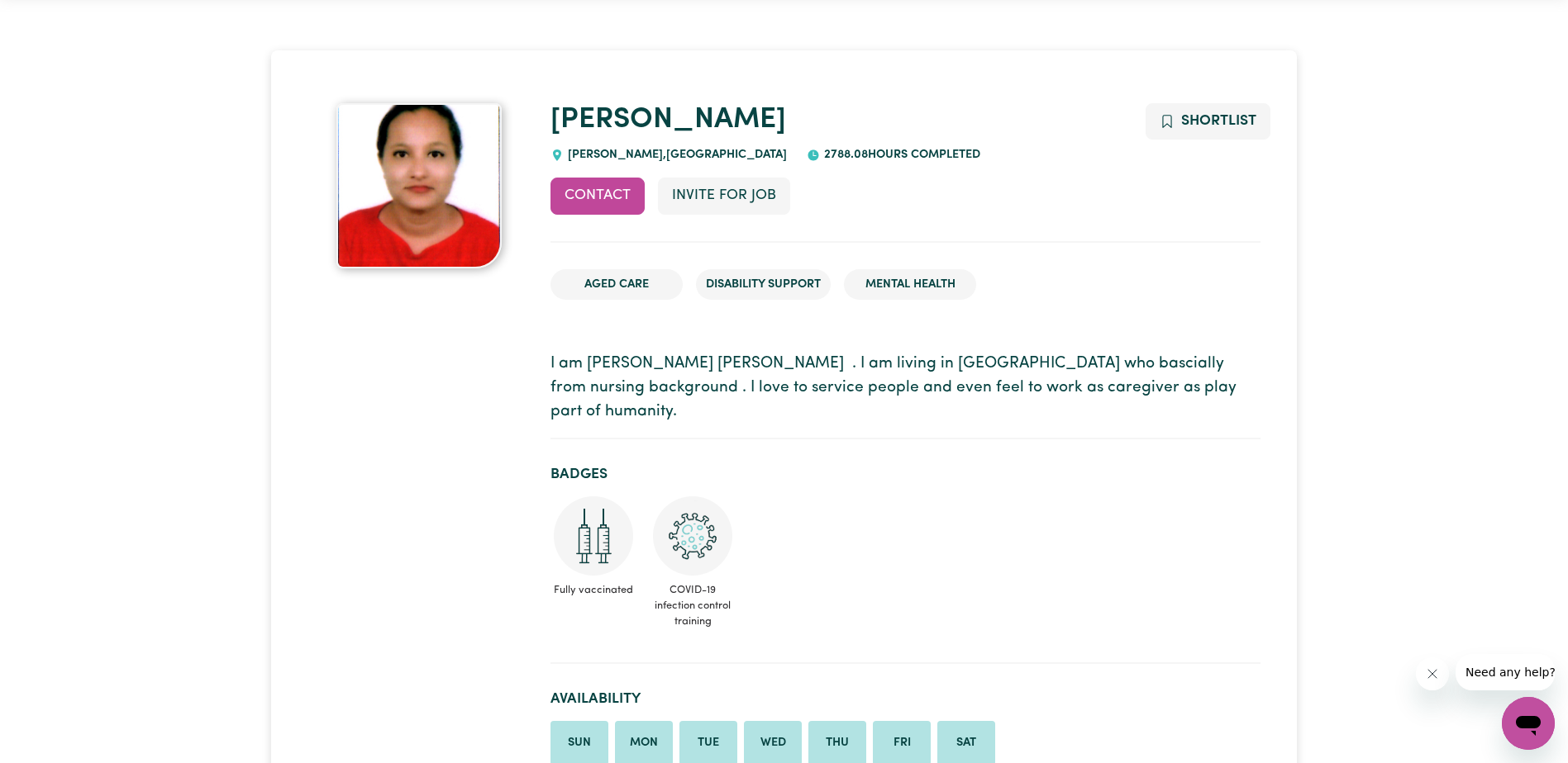
scroll to position [0, 0]
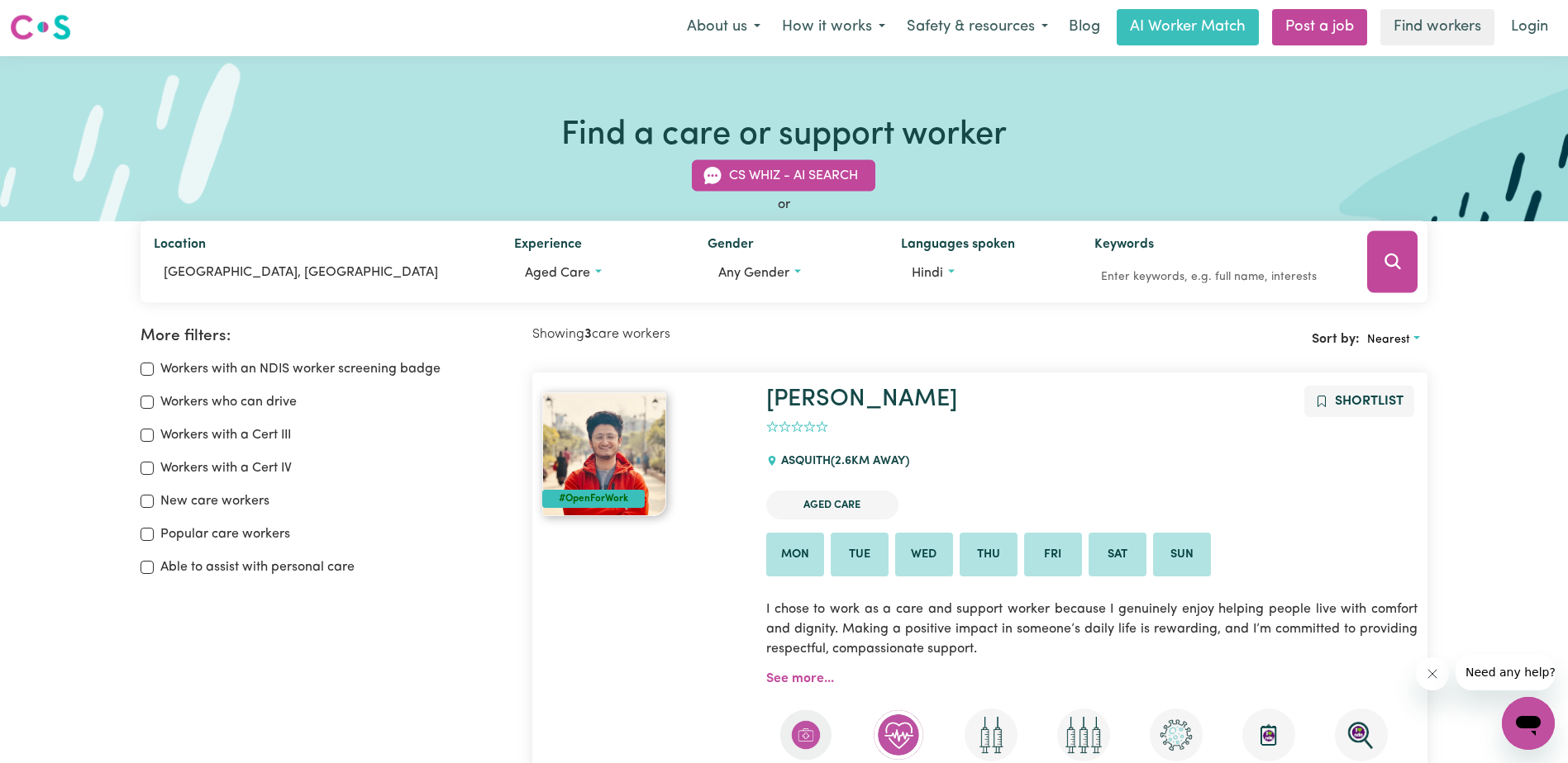
click at [964, 423] on div "0" at bounding box center [1091, 427] width 651 height 19
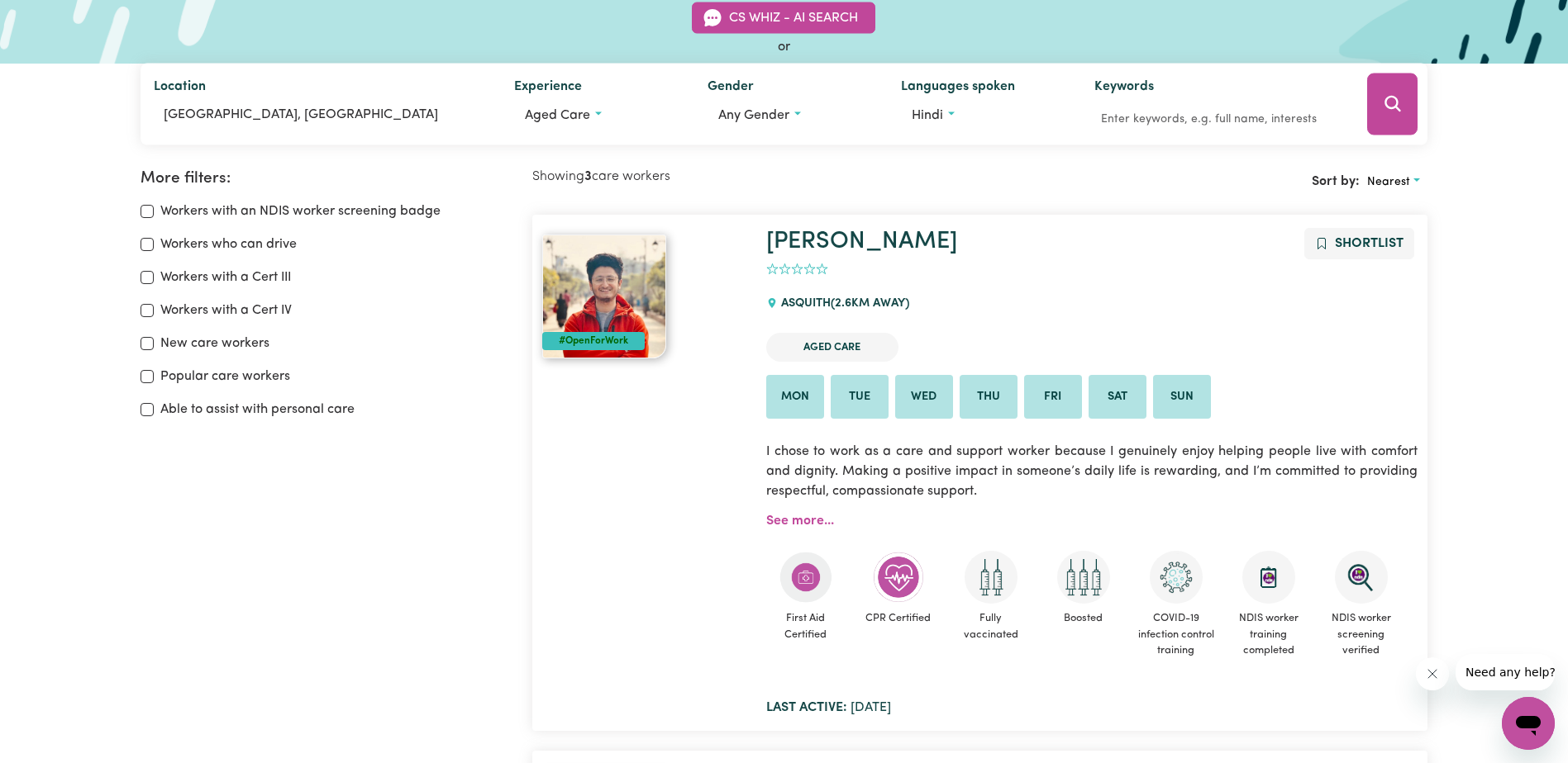
scroll to position [332, 0]
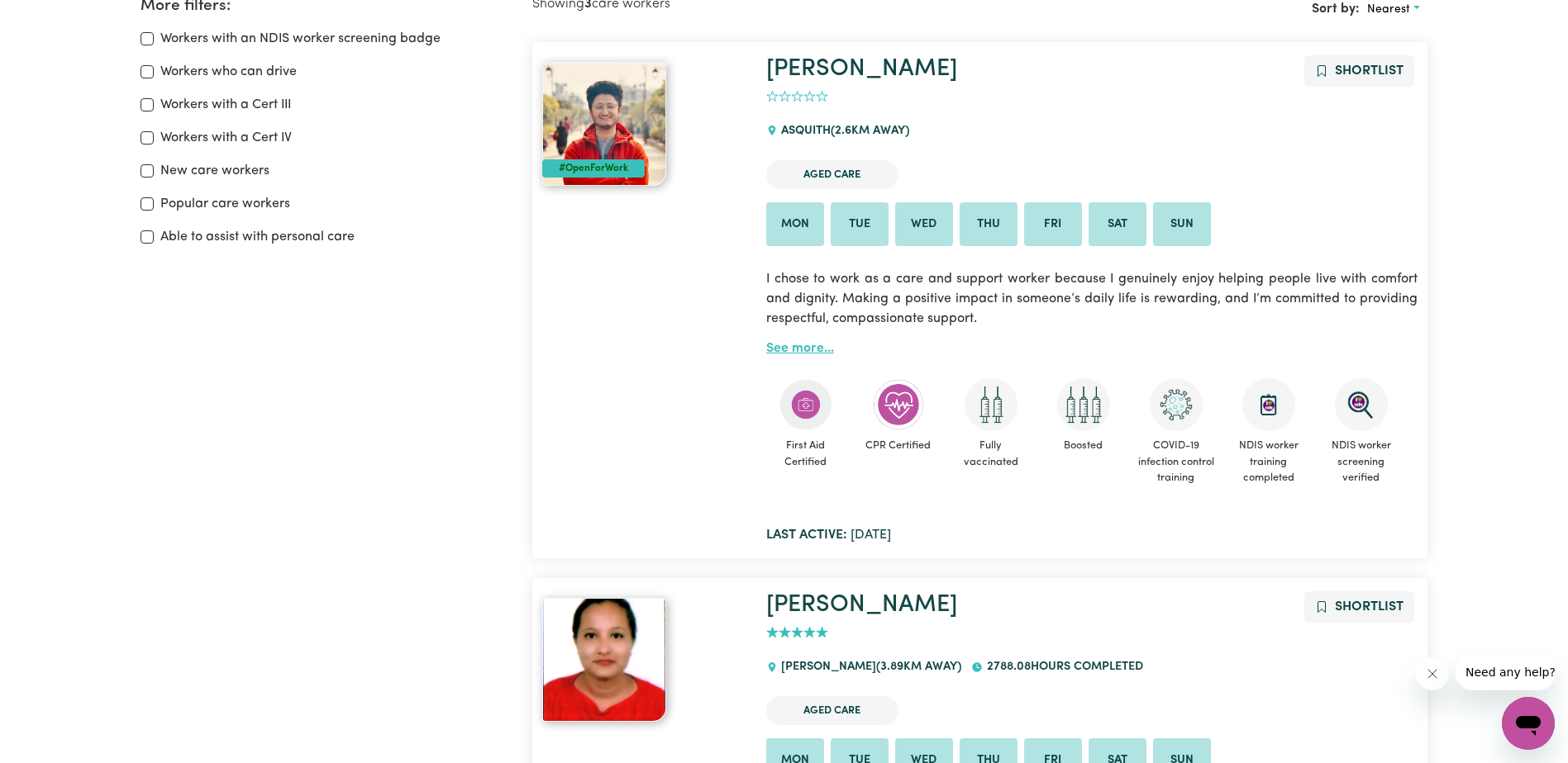
click at [772, 352] on link "See more..." at bounding box center [799, 348] width 68 height 13
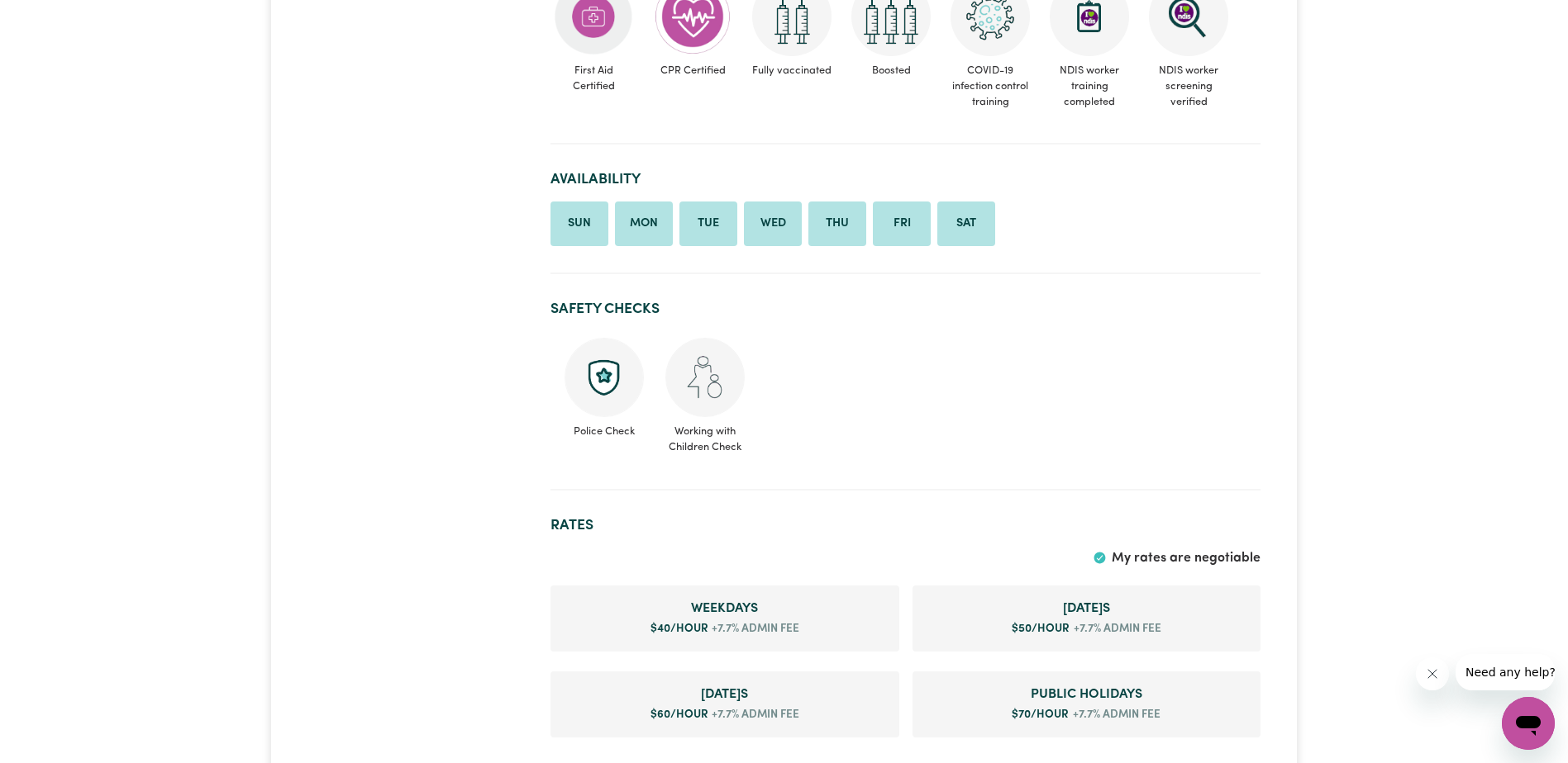
scroll to position [84, 0]
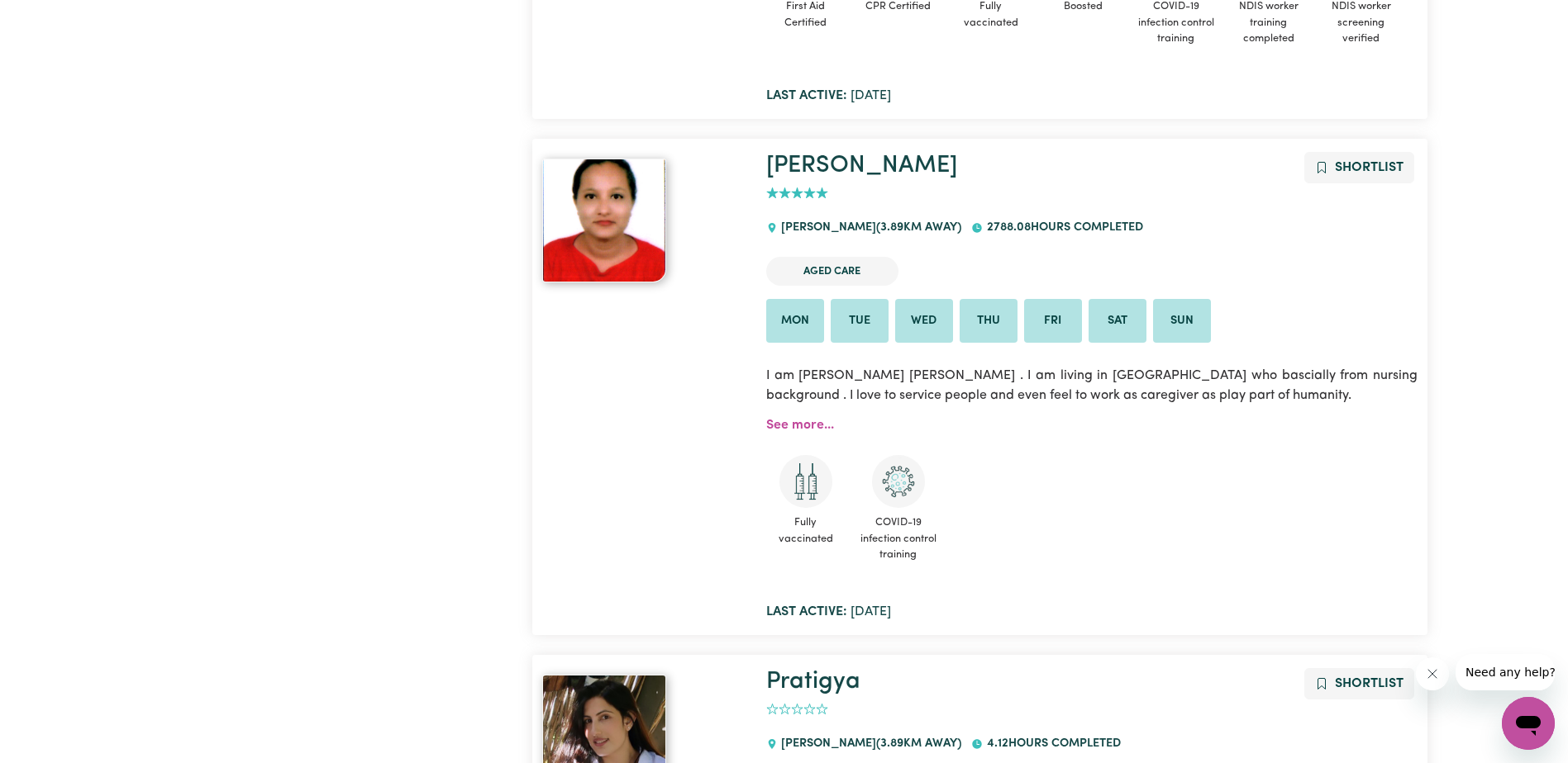
scroll to position [1185, 0]
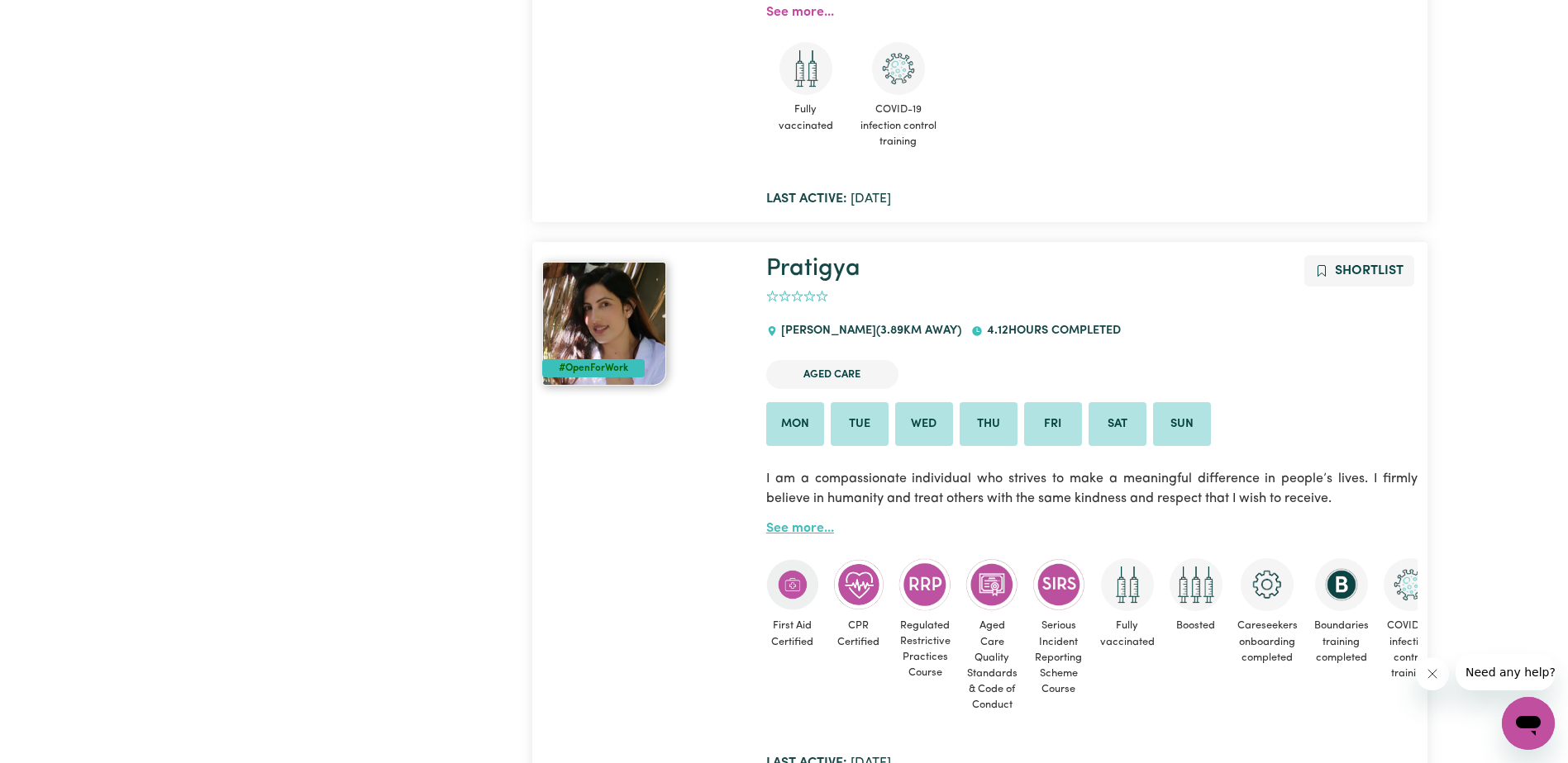
click at [811, 532] on link "See more..." at bounding box center [799, 528] width 68 height 13
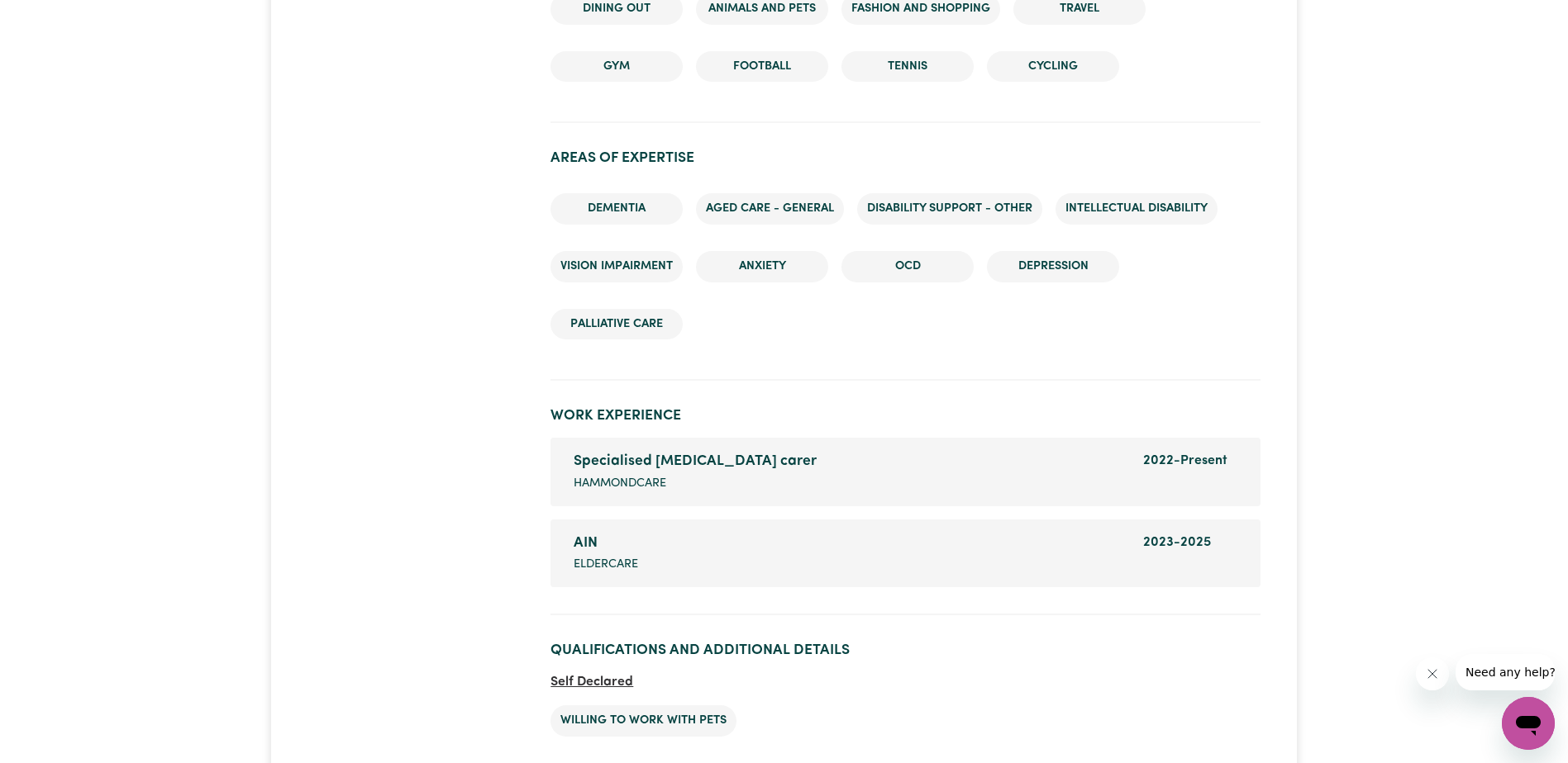
scroll to position [2395, 0]
drag, startPoint x: 998, startPoint y: 430, endPoint x: 939, endPoint y: 398, distance: 67.1
click at [939, 398] on section "Work Experience Specialised [MEDICAL_DATA] carer Company name Hammondcare Dates…" at bounding box center [905, 506] width 709 height 221
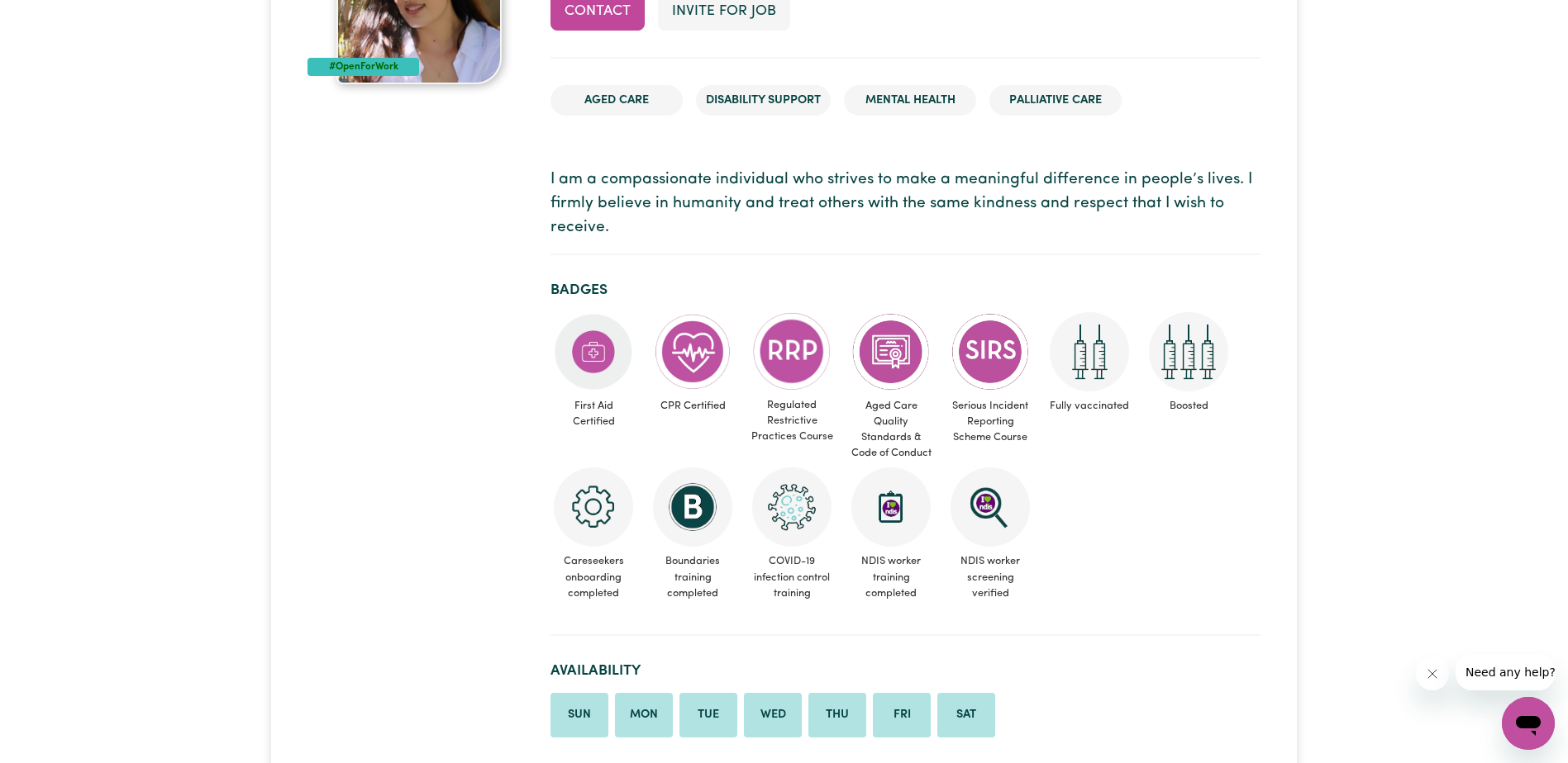
scroll to position [0, 0]
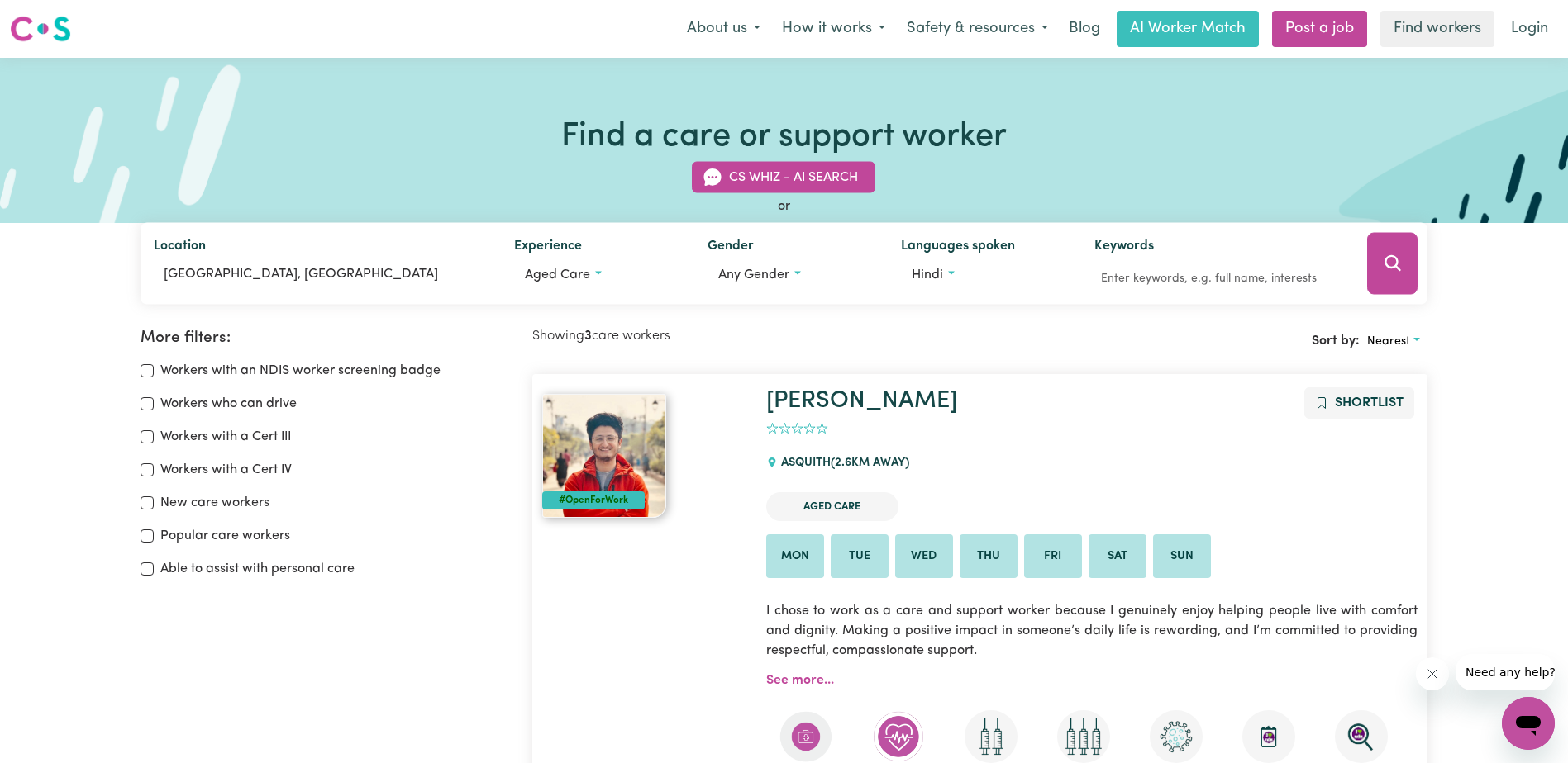
click at [52, 32] on img at bounding box center [40, 28] width 61 height 30
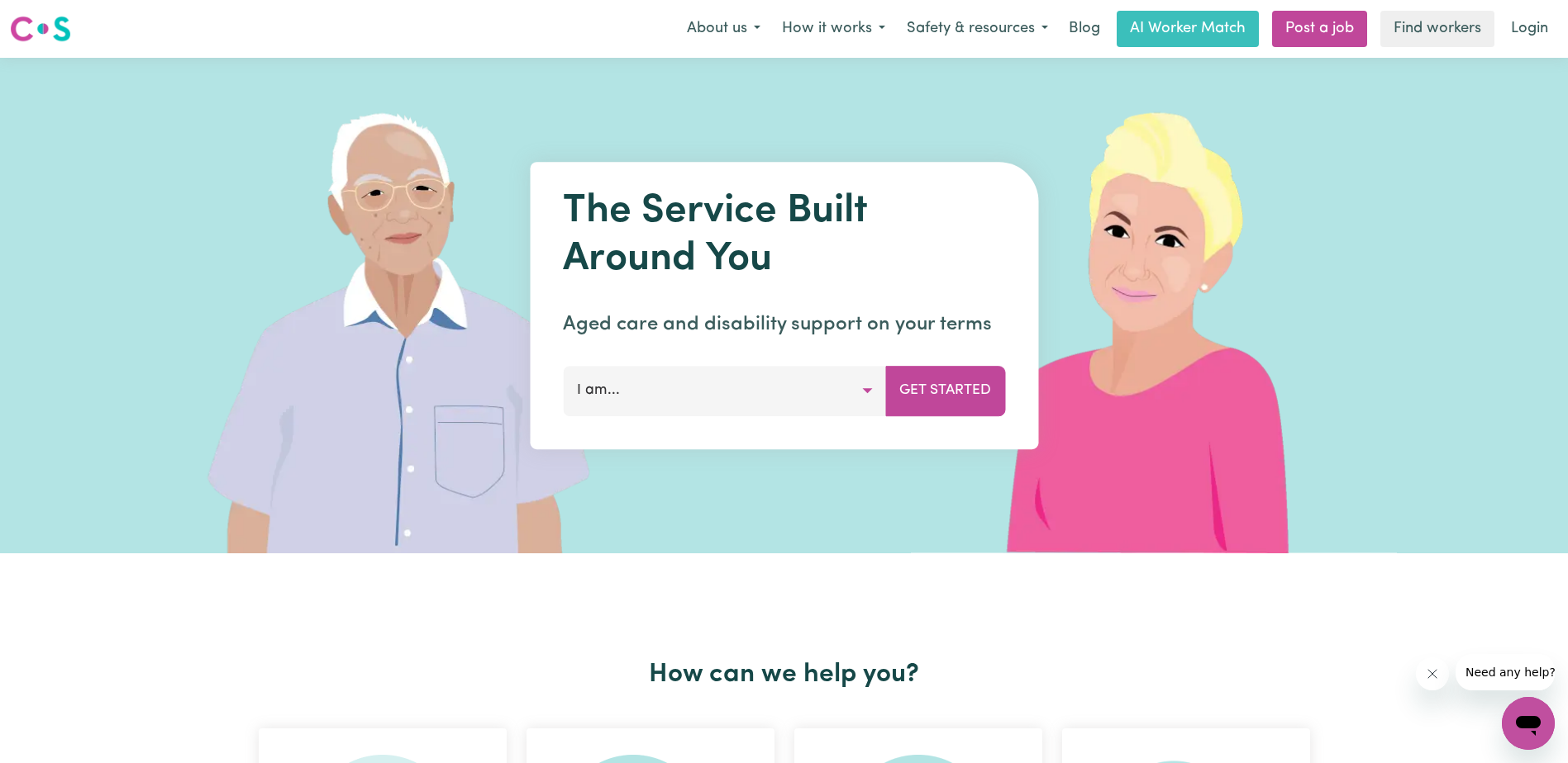
drag, startPoint x: 52, startPoint y: 32, endPoint x: 803, endPoint y: 120, distance: 756.1
click at [803, 120] on div at bounding box center [784, 305] width 1239 height 496
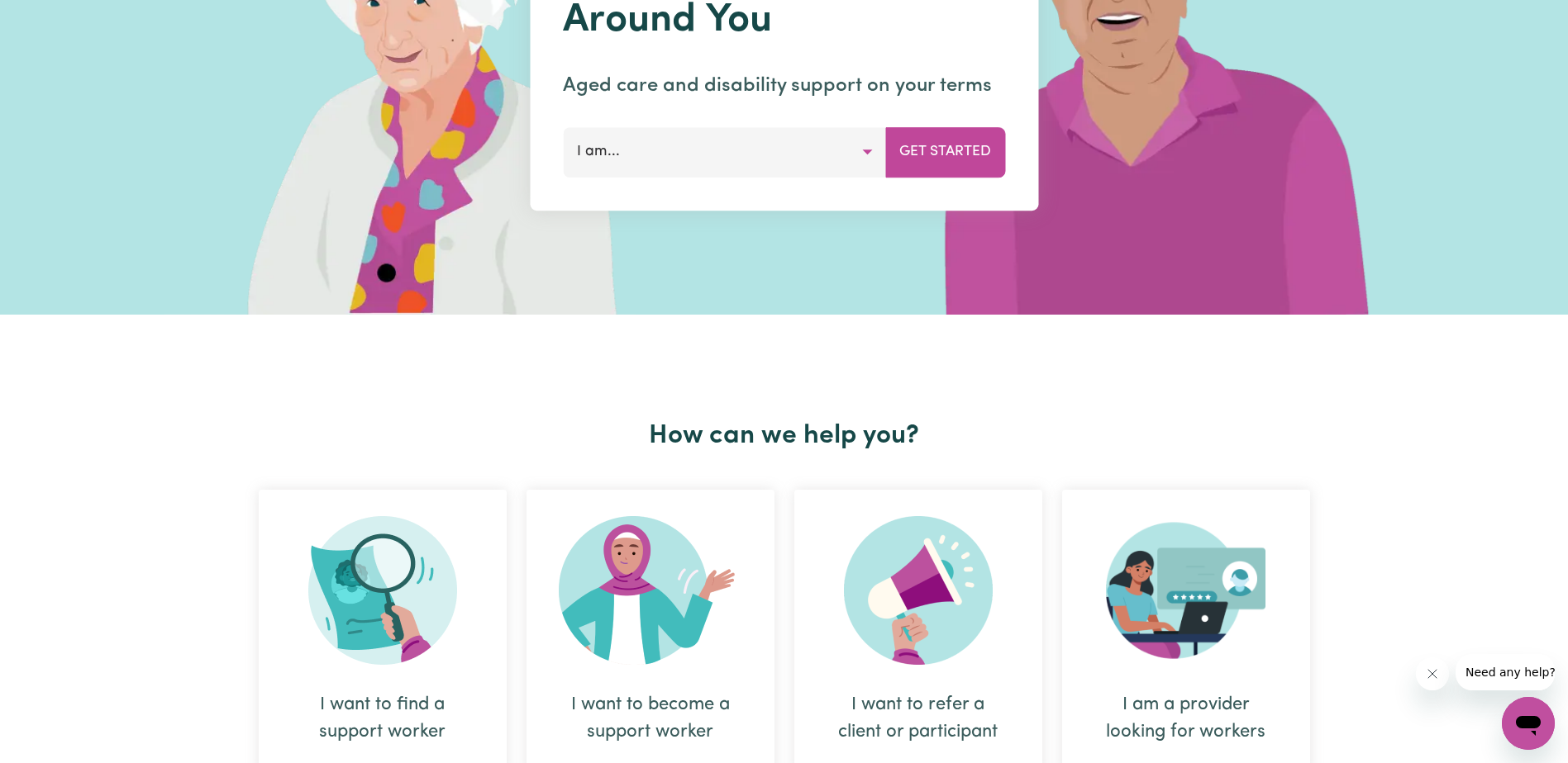
scroll to position [413, 0]
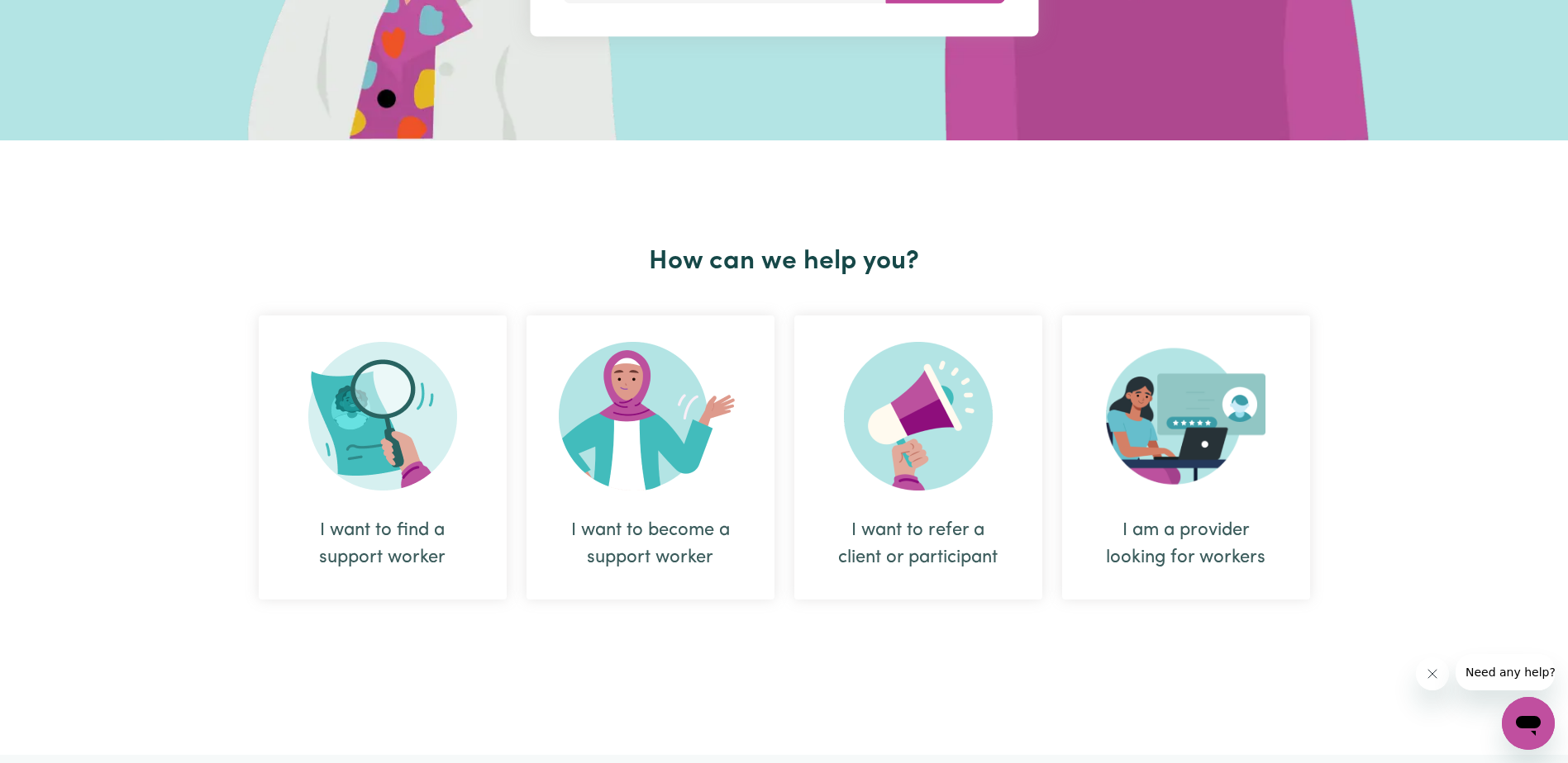
drag, startPoint x: 582, startPoint y: 416, endPoint x: 621, endPoint y: 459, distance: 58.1
drag, startPoint x: 621, startPoint y: 459, endPoint x: 682, endPoint y: 366, distance: 111.2
click at [589, 219] on div "How can we help you? I want to find a support worker I want to become a support…" at bounding box center [784, 448] width 1071 height 615
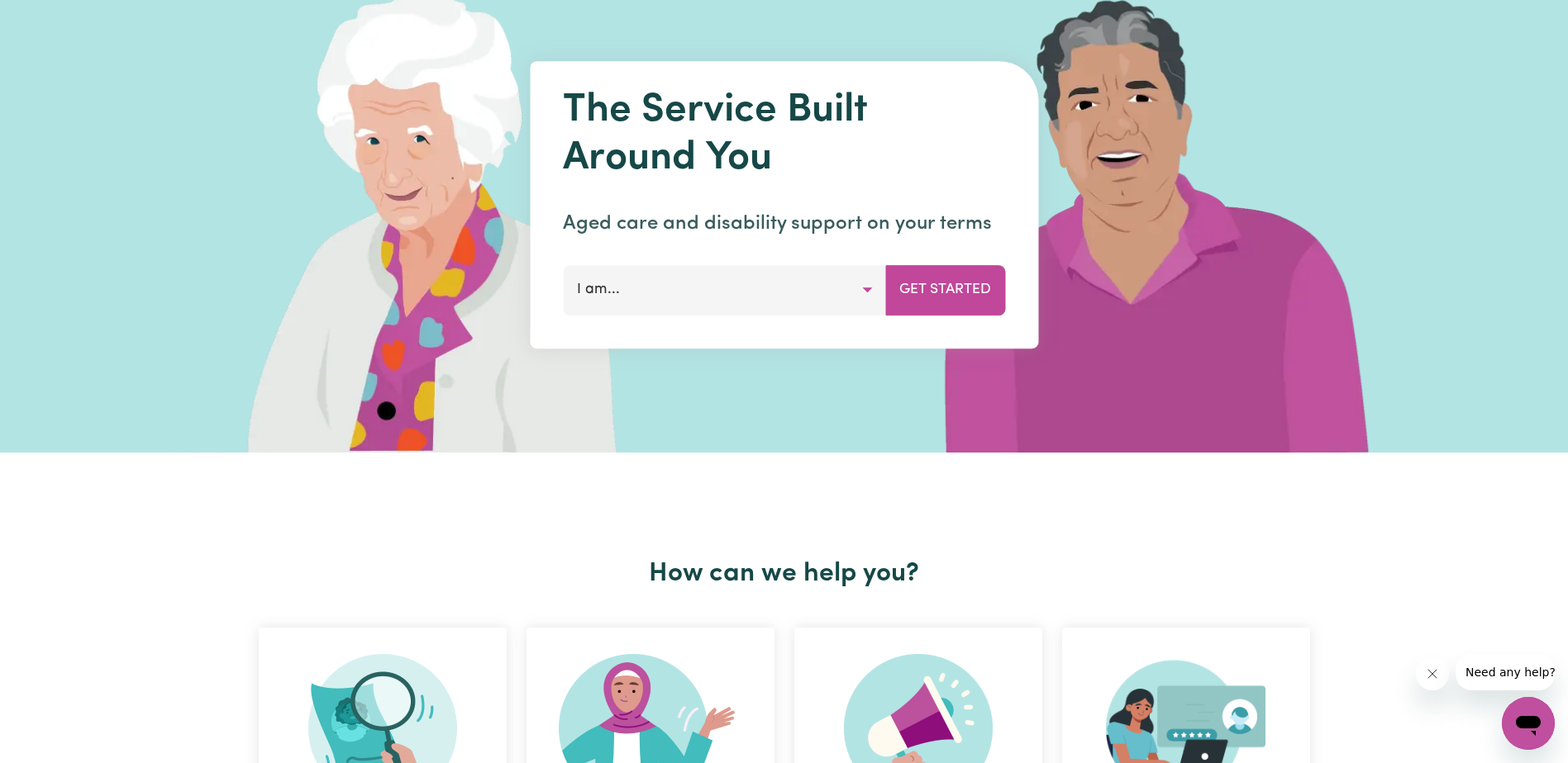
scroll to position [0, 0]
